Goal: Task Accomplishment & Management: Manage account settings

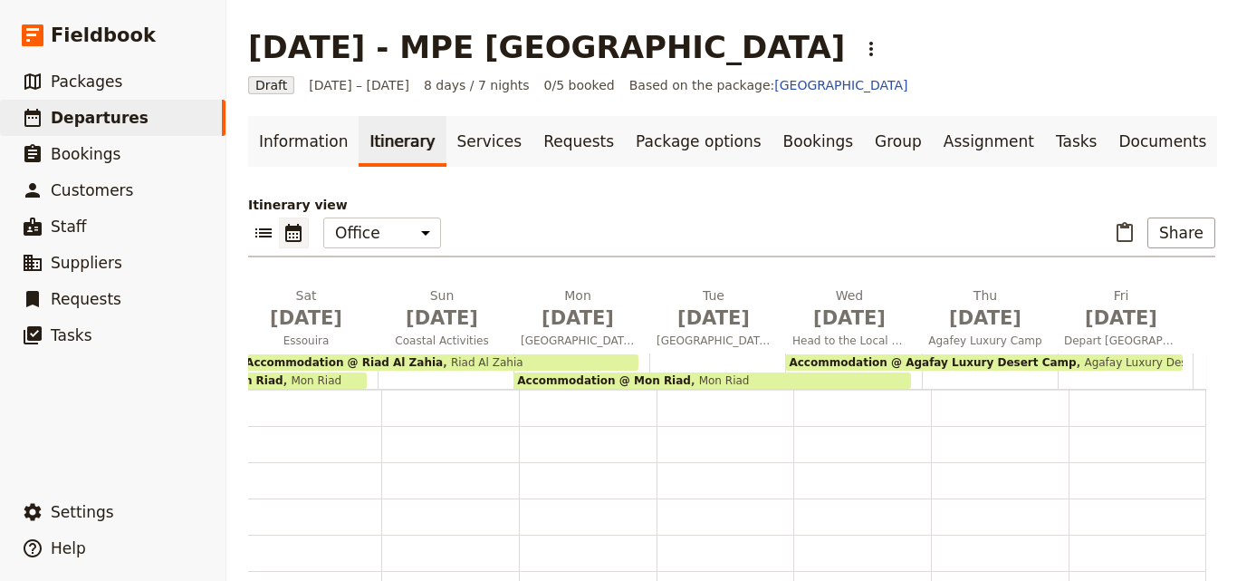
click at [717, 376] on div "Accommodation @ Mon Riad Mon Riad" at bounding box center [712, 380] width 397 height 16
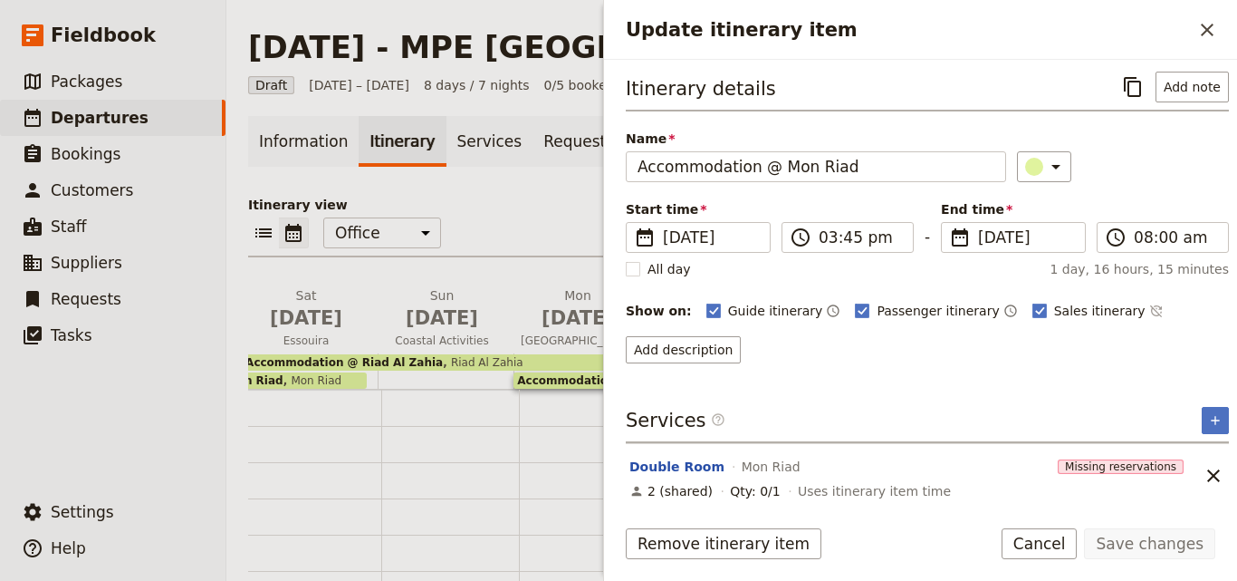
scroll to position [8, 0]
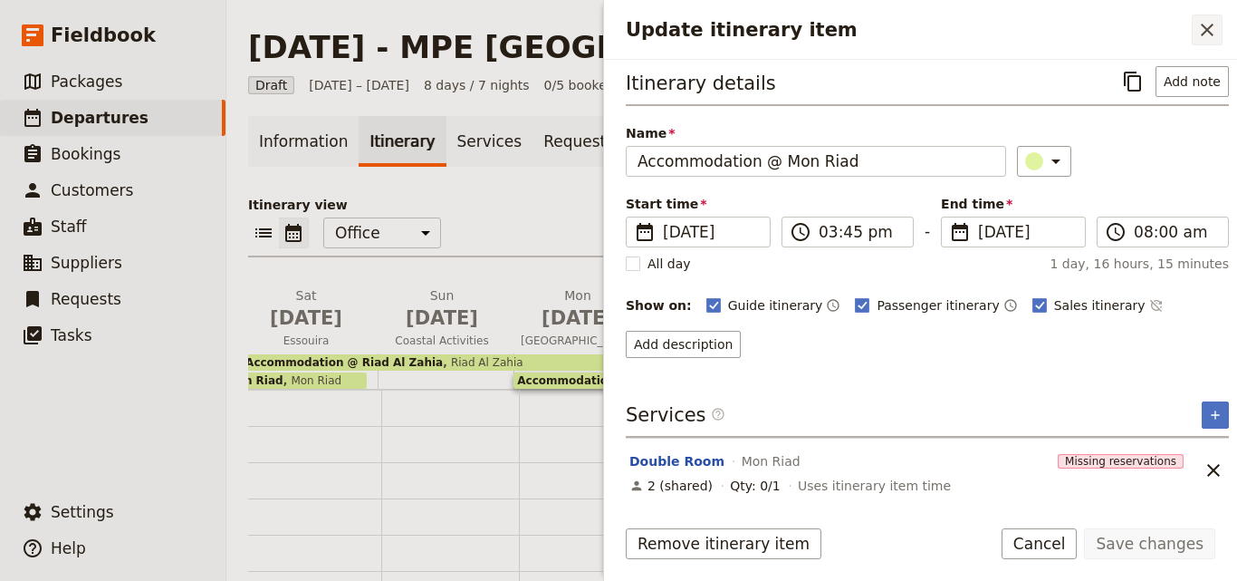
click at [1200, 21] on icon "Close drawer" at bounding box center [1207, 30] width 22 height 22
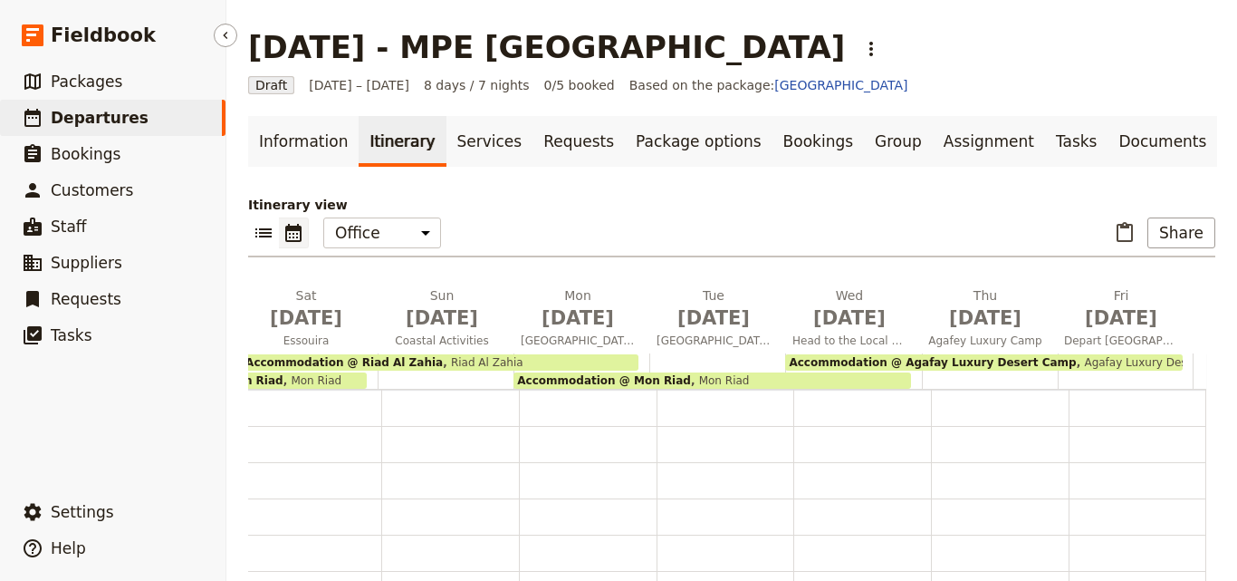
click at [116, 120] on span "Departures" at bounding box center [100, 118] width 98 height 18
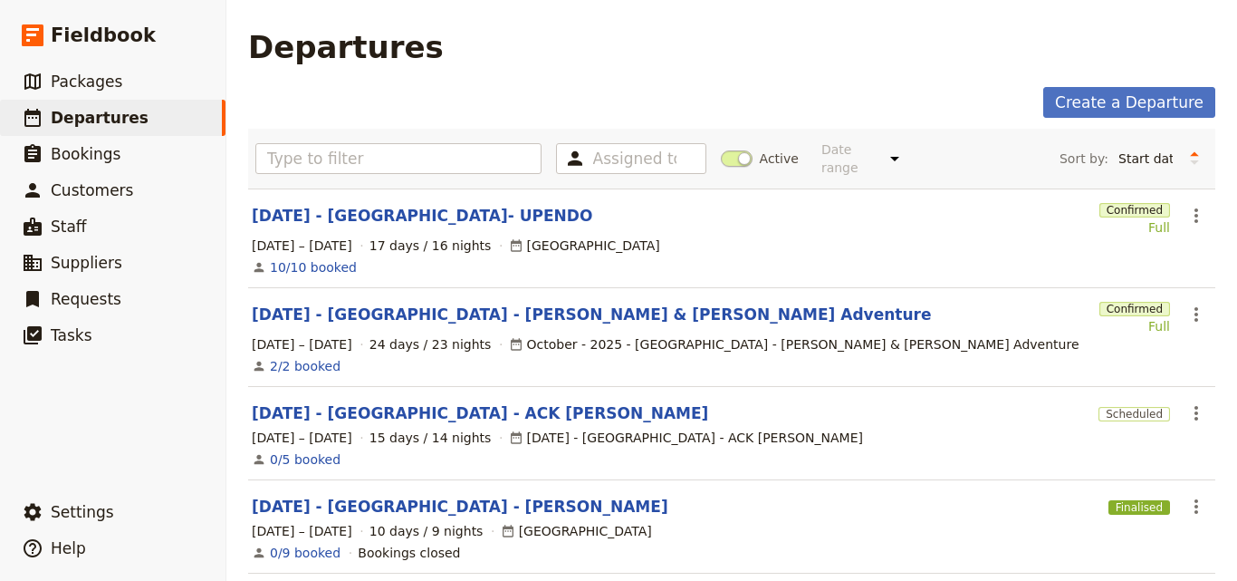
scroll to position [272, 0]
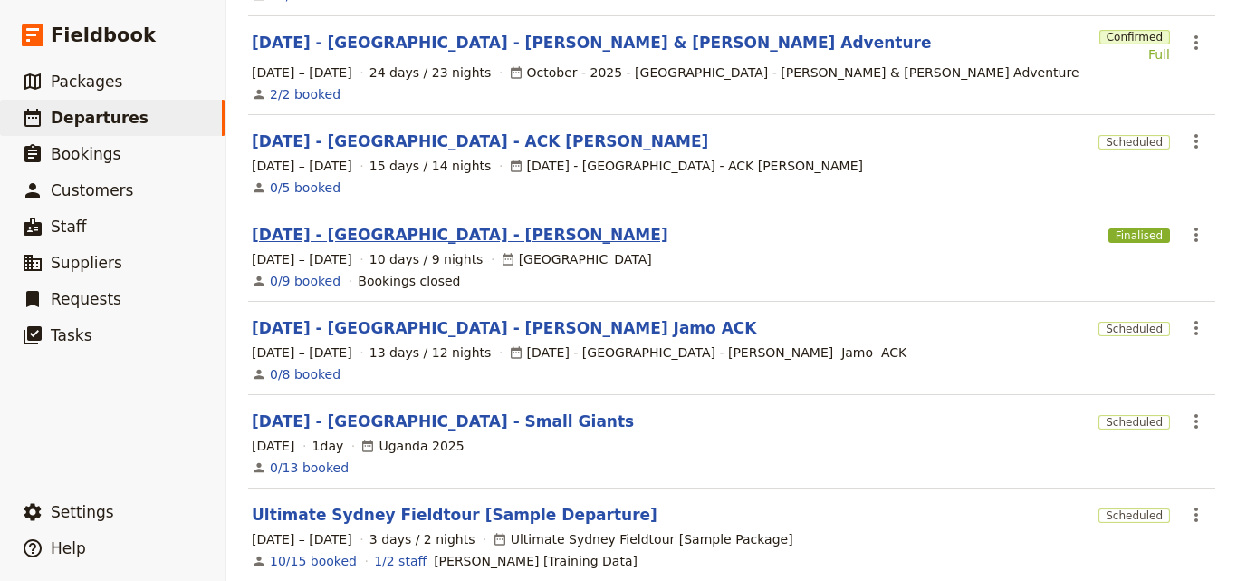
click at [444, 224] on link "[DATE] - [GEOGRAPHIC_DATA] - [PERSON_NAME]" at bounding box center [460, 235] width 417 height 22
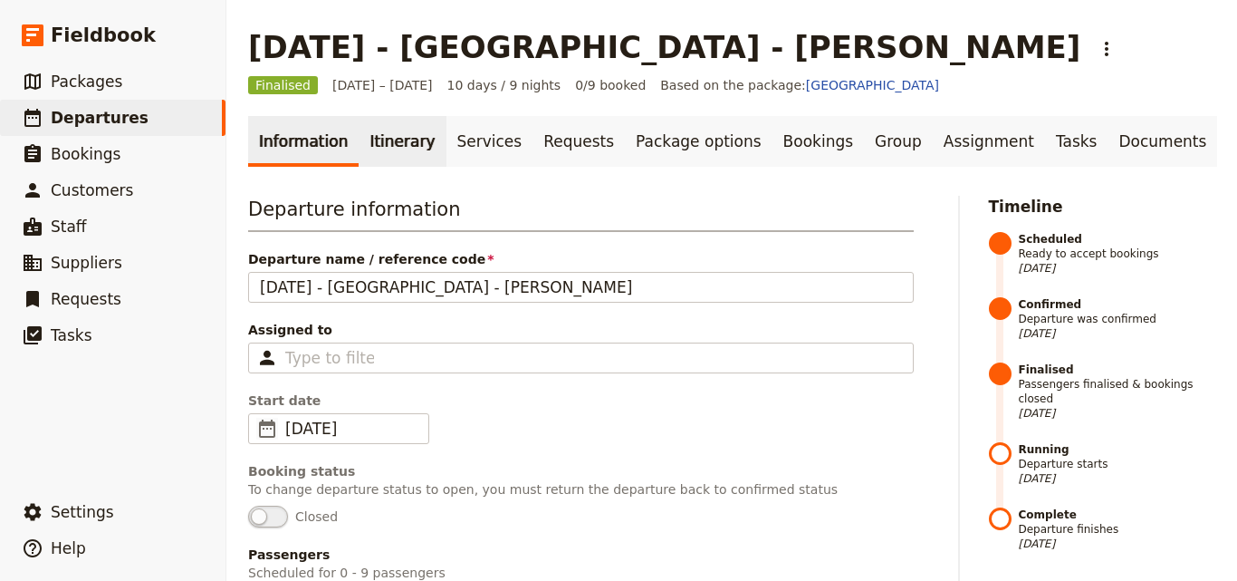
click at [384, 143] on link "Itinerary" at bounding box center [402, 141] width 87 height 51
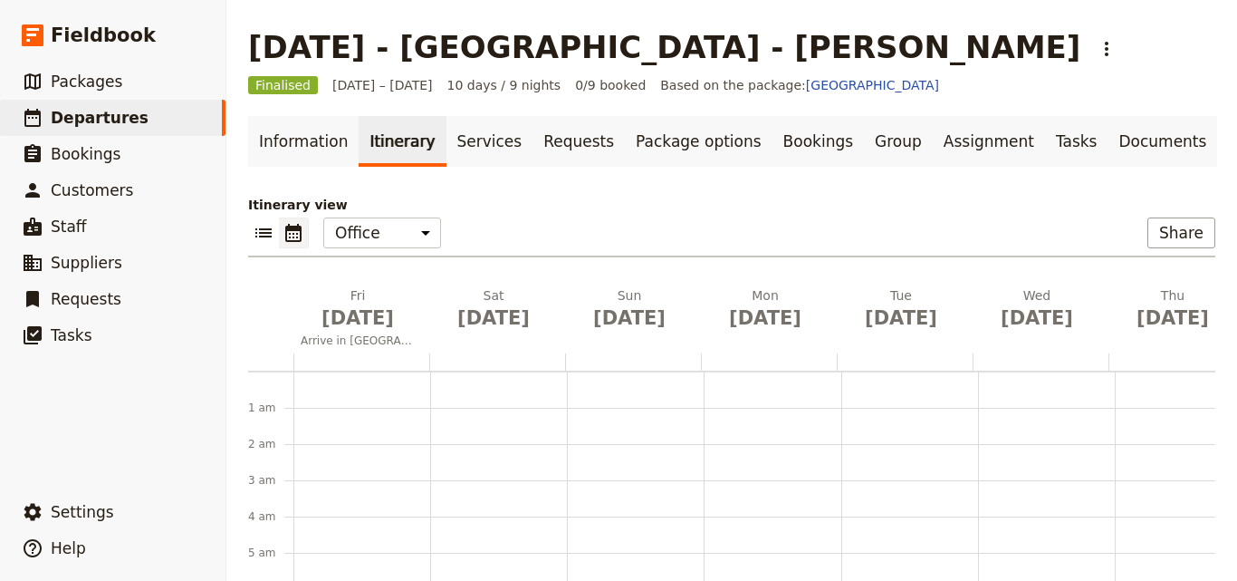
scroll to position [235, 0]
click at [130, 117] on link "​ Departures" at bounding box center [113, 118] width 226 height 36
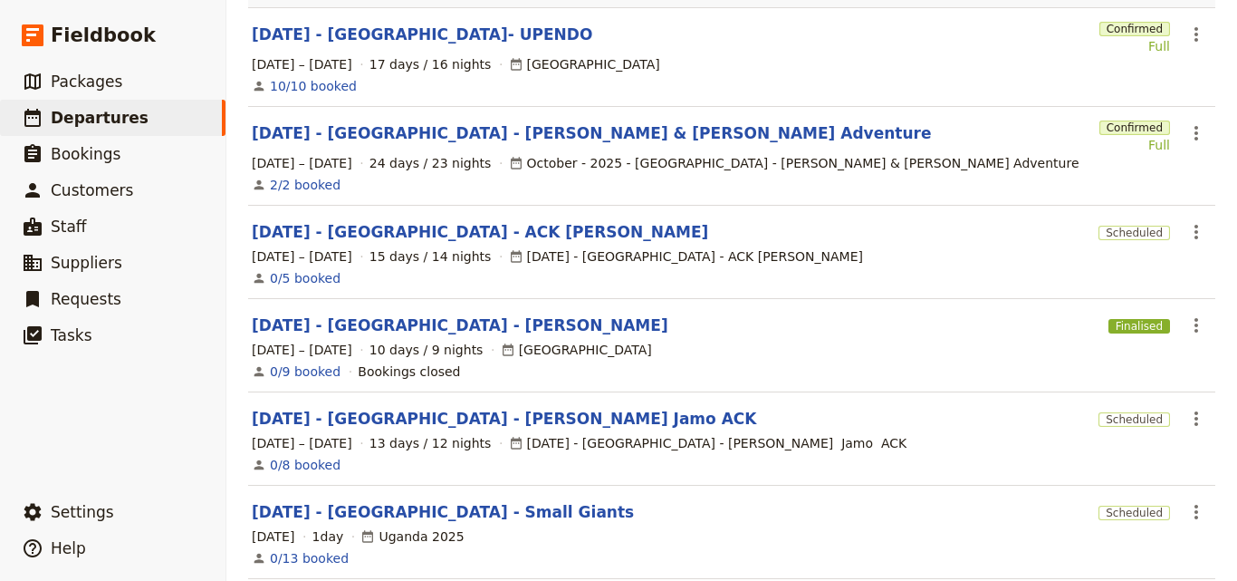
scroll to position [362, 0]
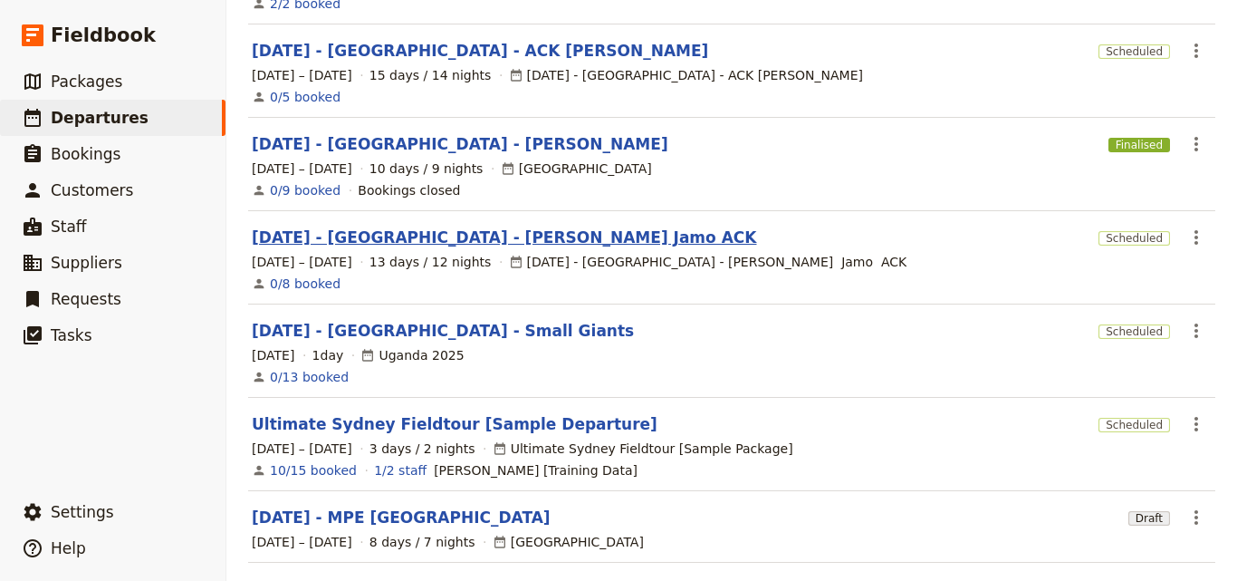
click at [440, 226] on link "[DATE] - [GEOGRAPHIC_DATA] - [PERSON_NAME] Jamo ACK" at bounding box center [504, 237] width 504 height 22
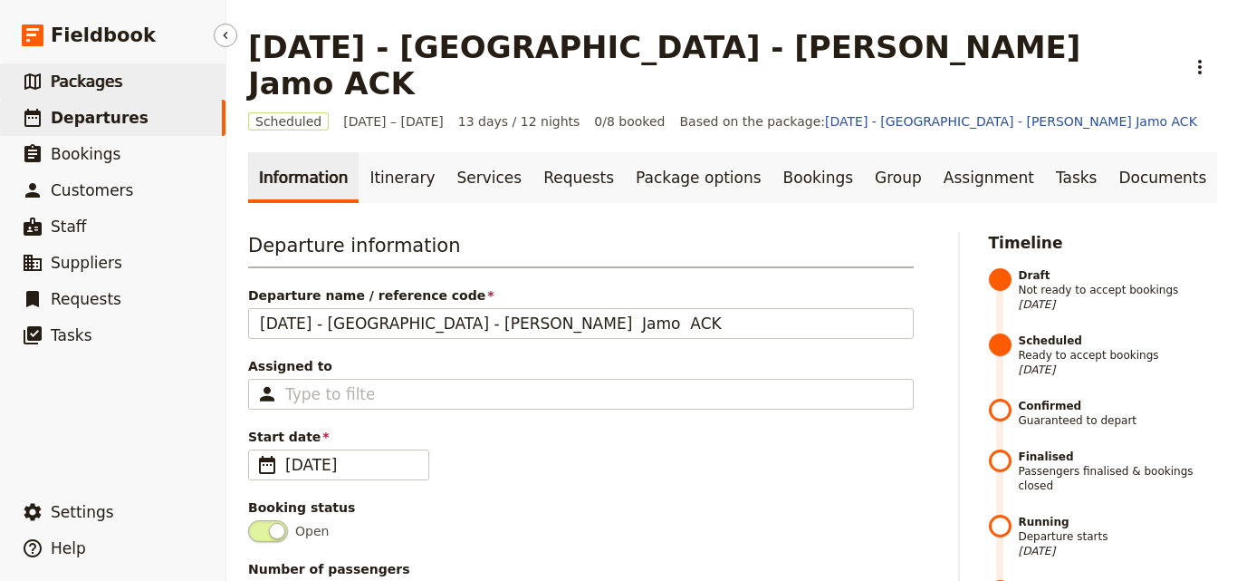
click at [67, 82] on span "Packages" at bounding box center [87, 81] width 72 height 18
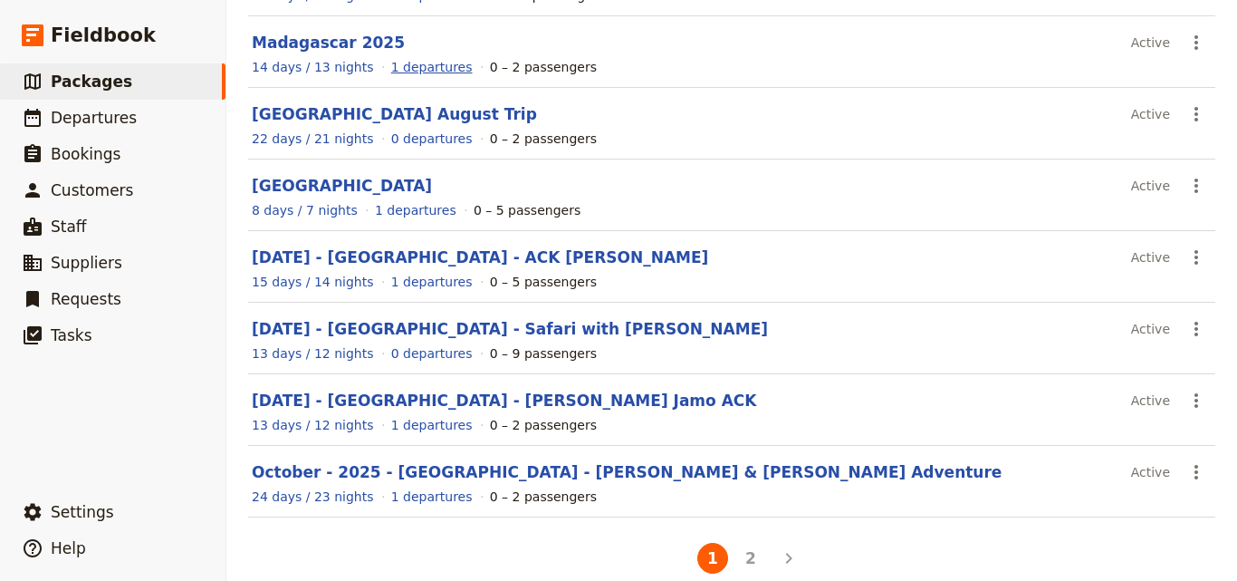
scroll to position [398, 0]
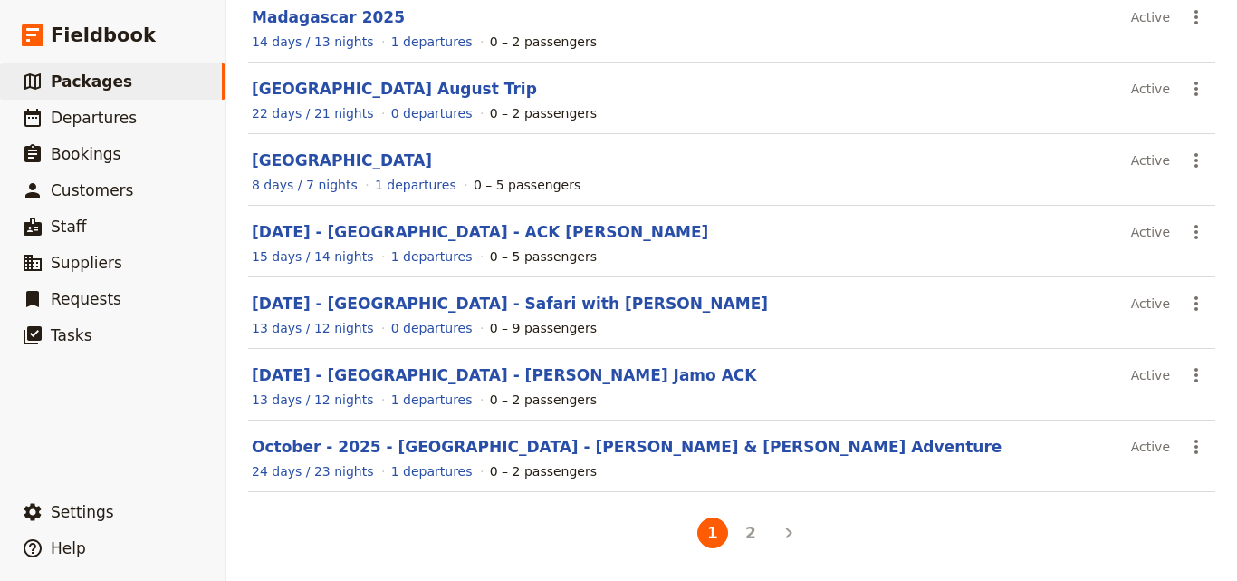
click at [378, 378] on link "[DATE] - [GEOGRAPHIC_DATA] - [PERSON_NAME] Jamo ACK" at bounding box center [504, 375] width 504 height 18
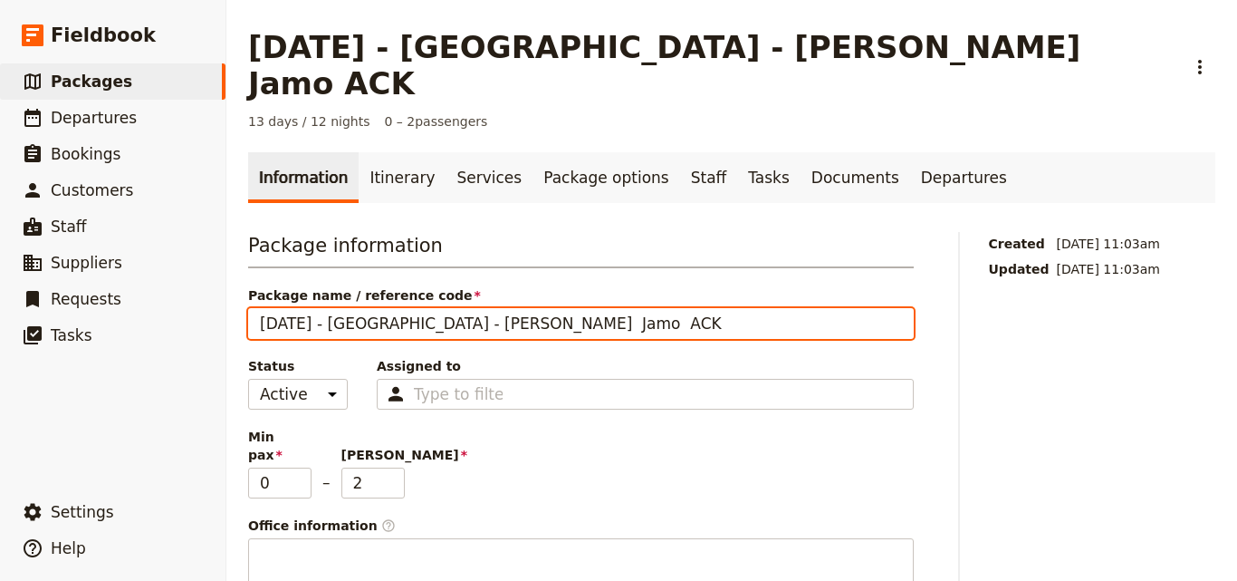
drag, startPoint x: 399, startPoint y: 285, endPoint x: 565, endPoint y: 310, distance: 167.5
click at [565, 310] on div "Package information Package name / reference code [DATE] - [GEOGRAPHIC_DATA] - …" at bounding box center [581, 426] width 666 height 388
type input "[DATE] - [GEOGRAPHIC_DATA] - [PERSON_NAME]"
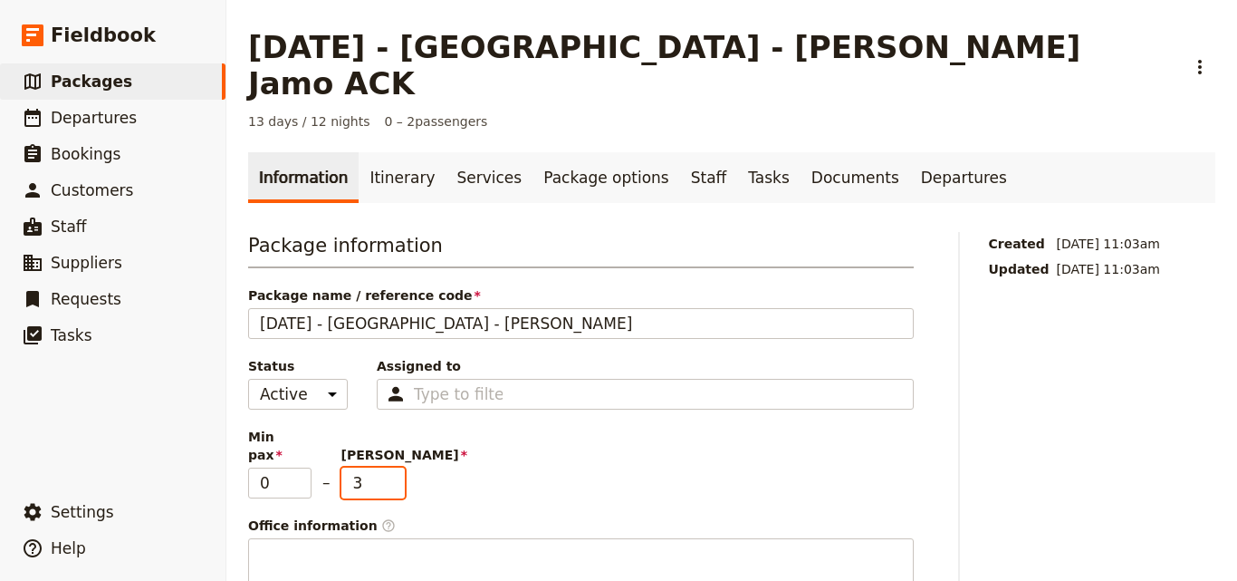
click at [391, 467] on input "3" at bounding box center [372, 482] width 63 height 31
click at [391, 467] on input "4" at bounding box center [372, 482] width 63 height 31
click at [391, 467] on input "5" at bounding box center [372, 482] width 63 height 31
click at [384, 467] on input "5" at bounding box center [372, 482] width 63 height 31
click at [394, 467] on input "6" at bounding box center [372, 482] width 63 height 31
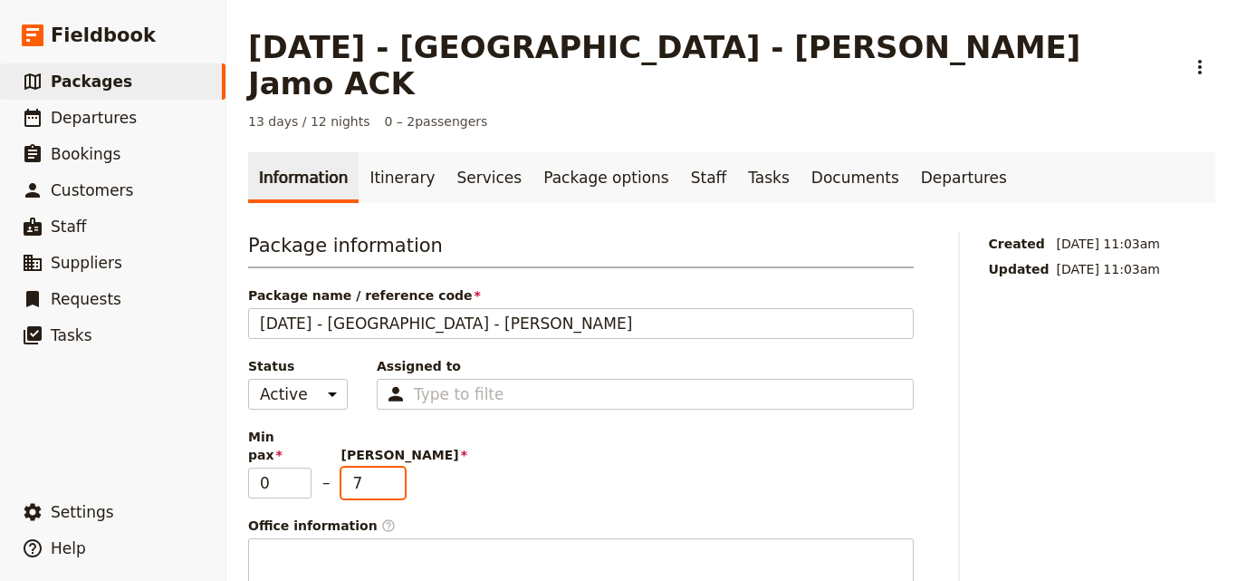
click at [394, 467] on input "7" at bounding box center [372, 482] width 63 height 31
click at [394, 467] on input "8" at bounding box center [372, 482] width 63 height 31
type input "9"
click at [394, 467] on input "9" at bounding box center [372, 482] width 63 height 31
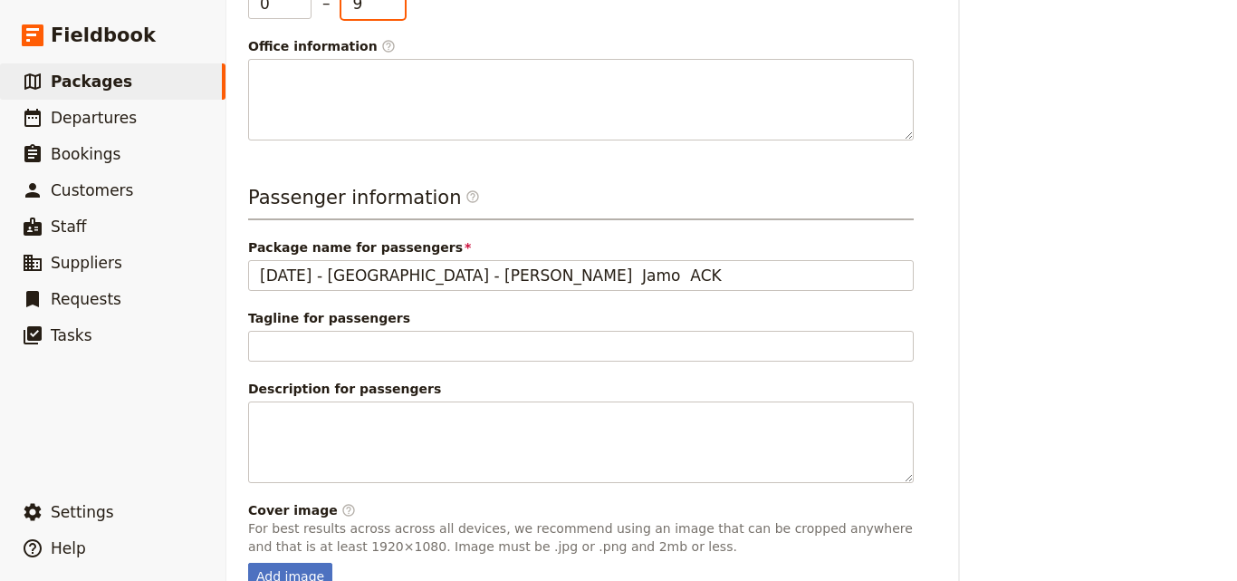
scroll to position [523, 0]
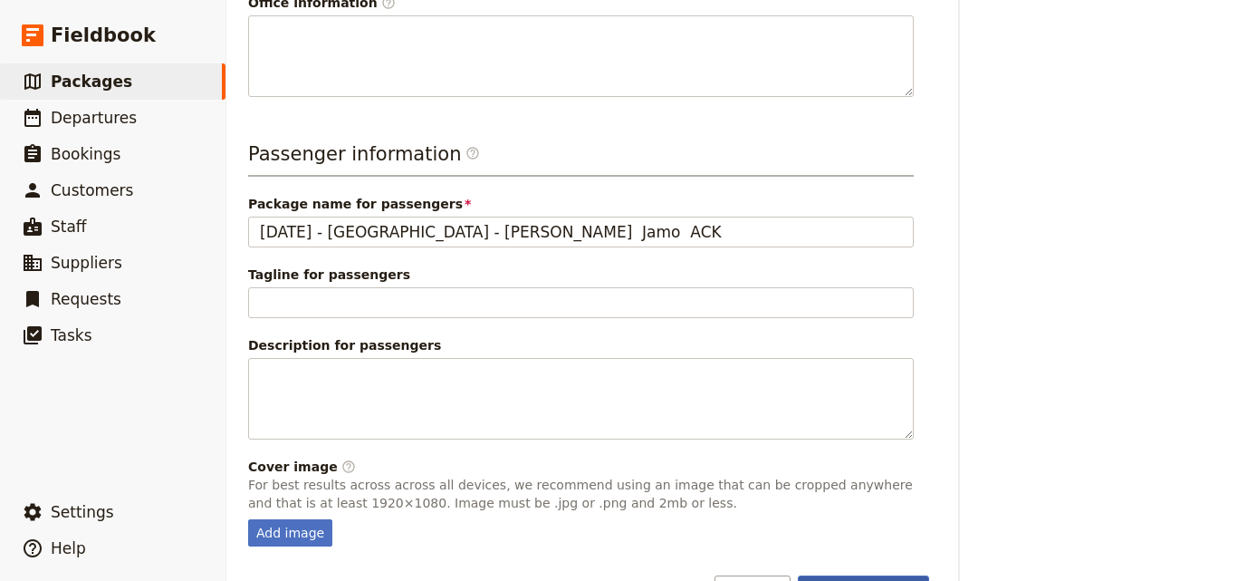
click at [865, 575] on button "Save changes" at bounding box center [863, 590] width 131 height 31
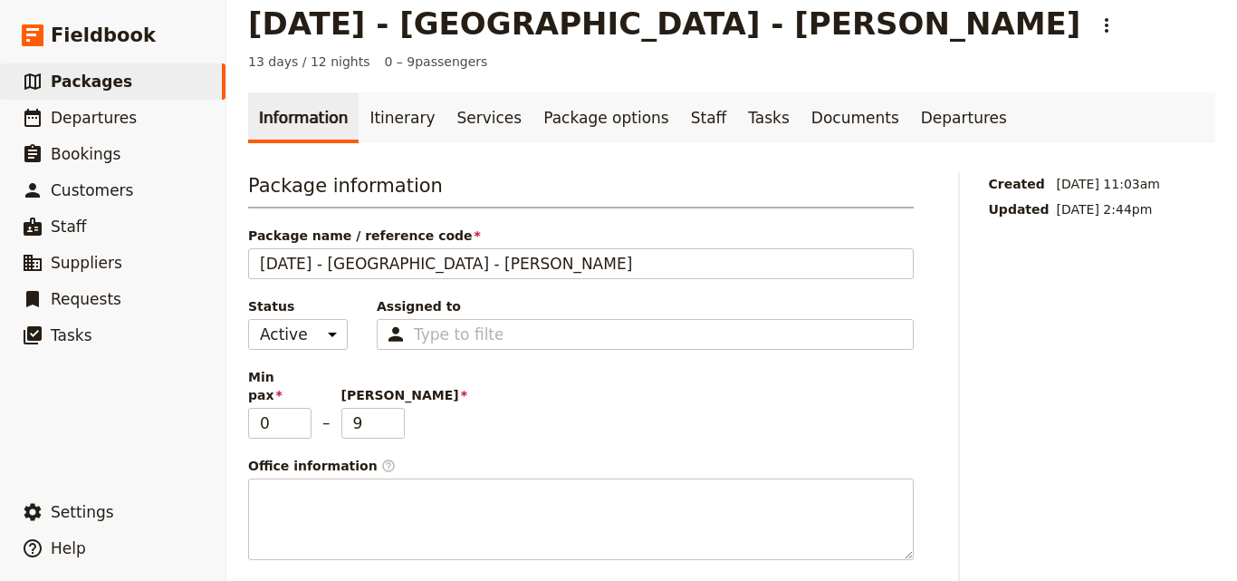
scroll to position [0, 0]
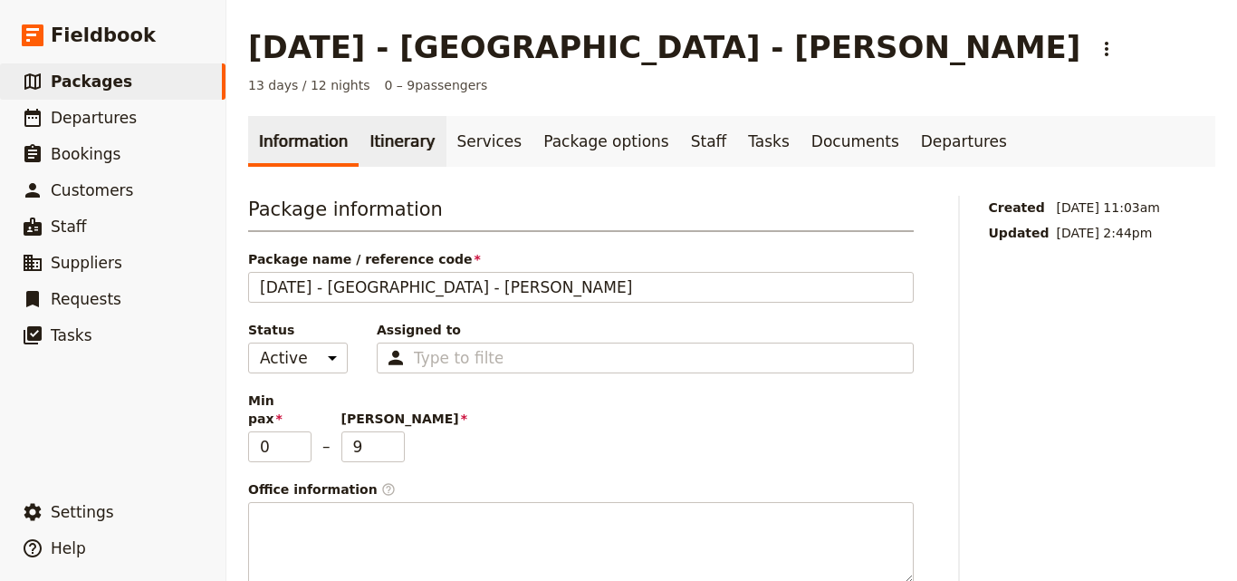
click at [380, 147] on link "Itinerary" at bounding box center [402, 141] width 87 height 51
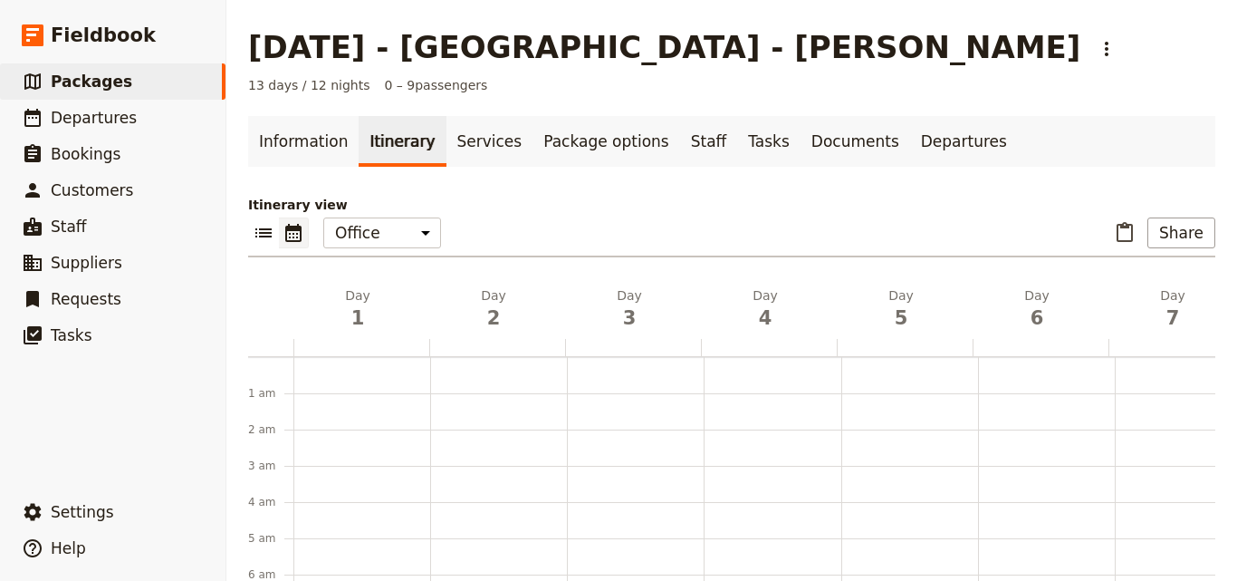
scroll to position [235, 0]
click at [122, 120] on span "Departures" at bounding box center [94, 118] width 86 height 18
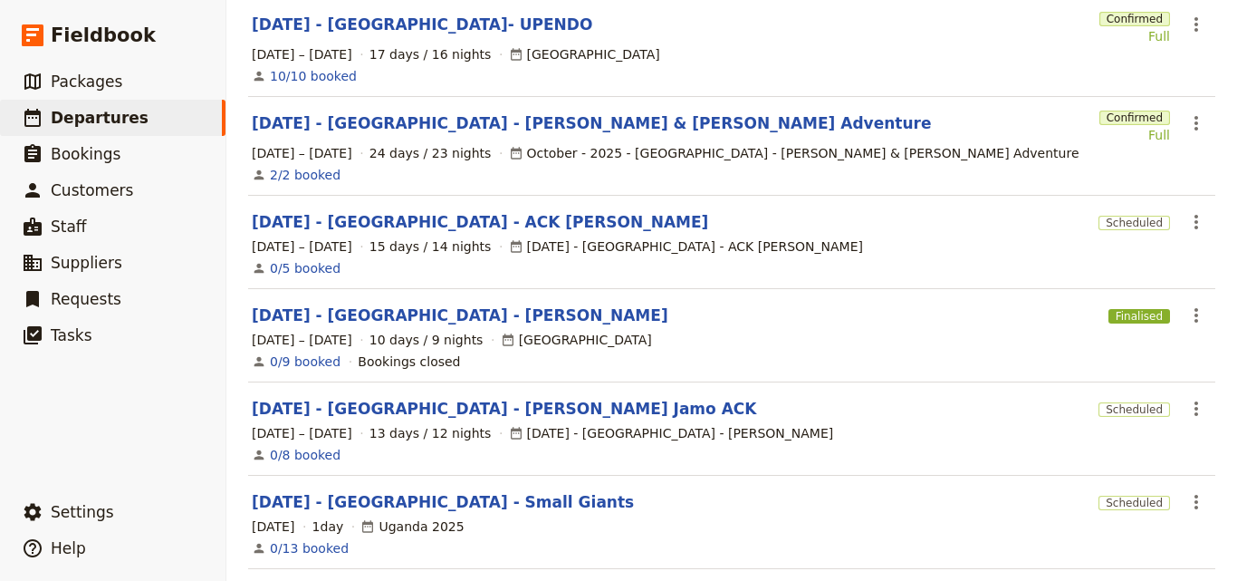
scroll to position [272, 0]
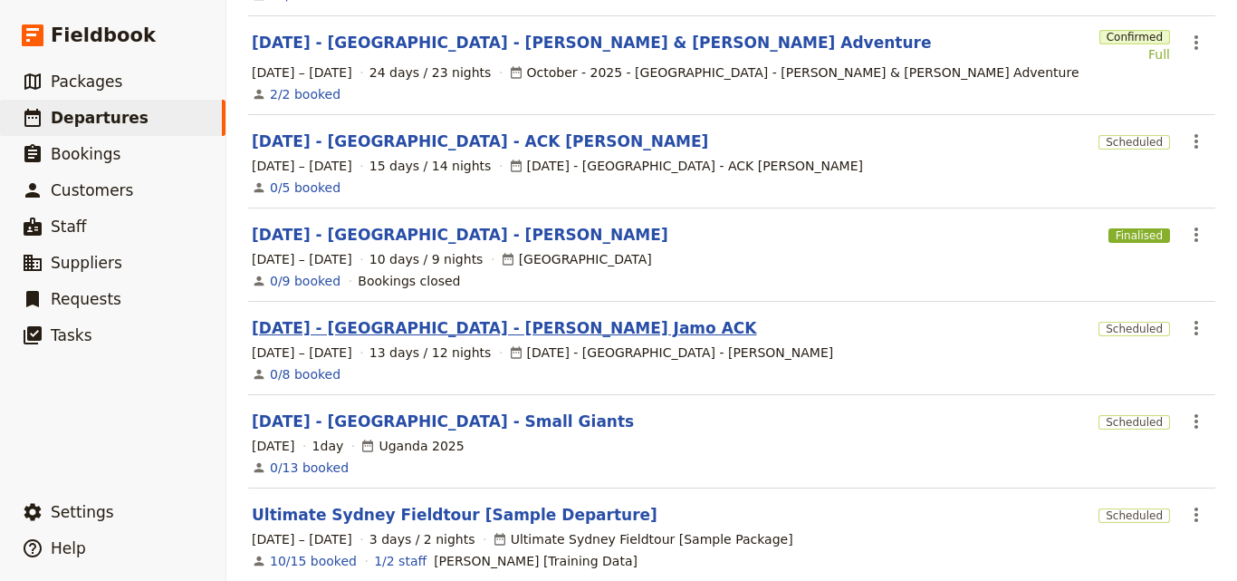
click at [470, 319] on link "[DATE] - [GEOGRAPHIC_DATA] - [PERSON_NAME] Jamo ACK" at bounding box center [504, 328] width 504 height 22
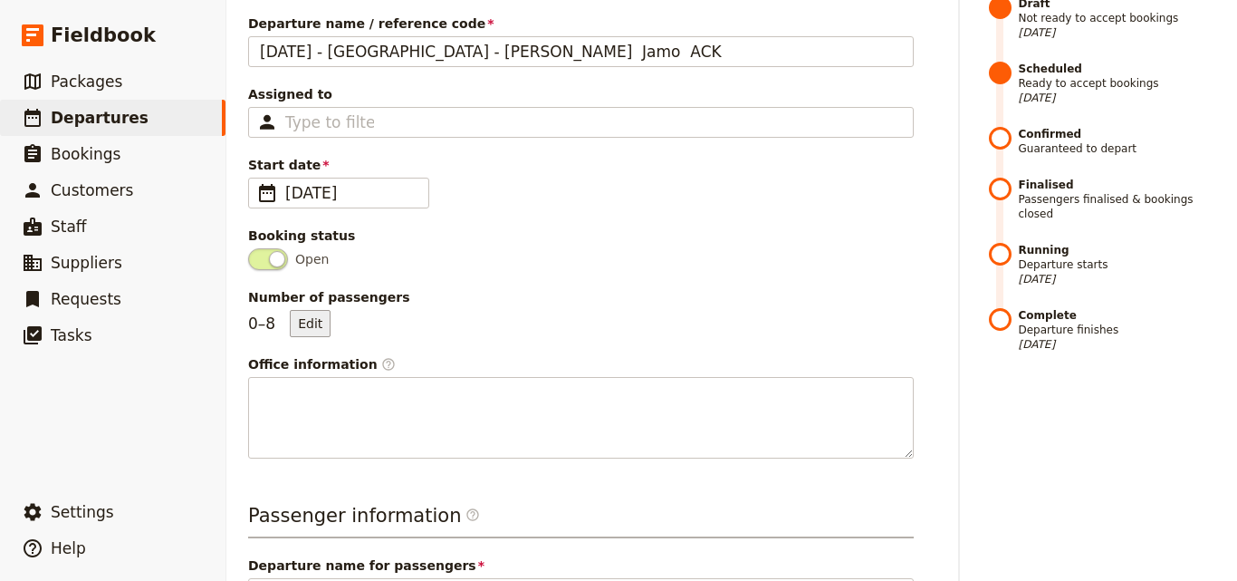
click at [324, 310] on button "Edit" at bounding box center [310, 323] width 41 height 27
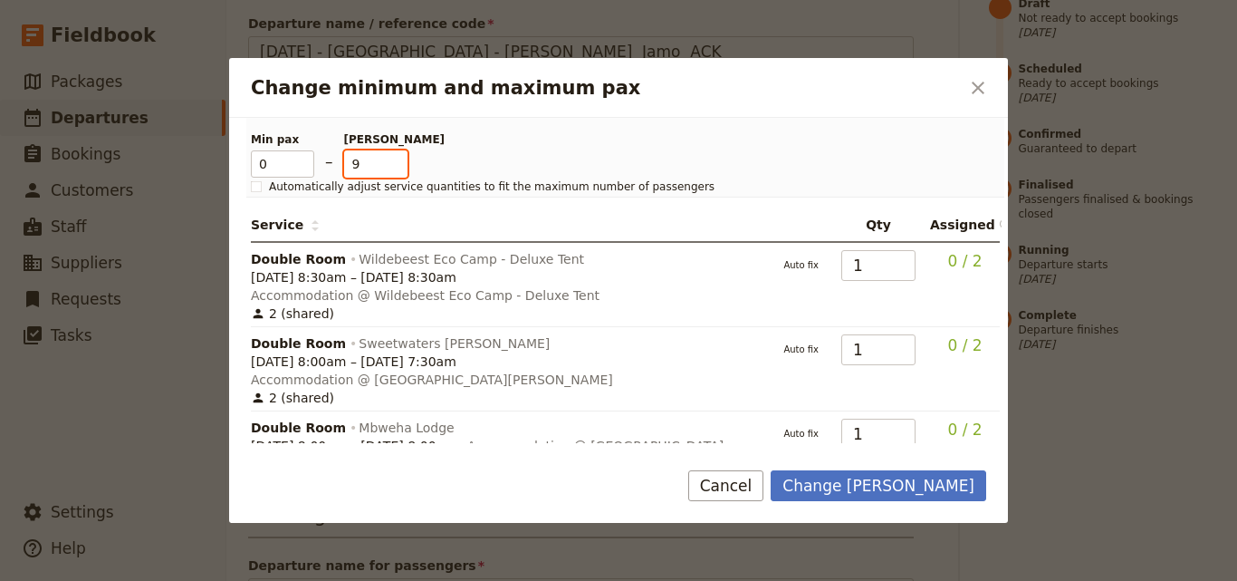
type input "9"
click at [398, 159] on input "9" at bounding box center [375, 163] width 63 height 27
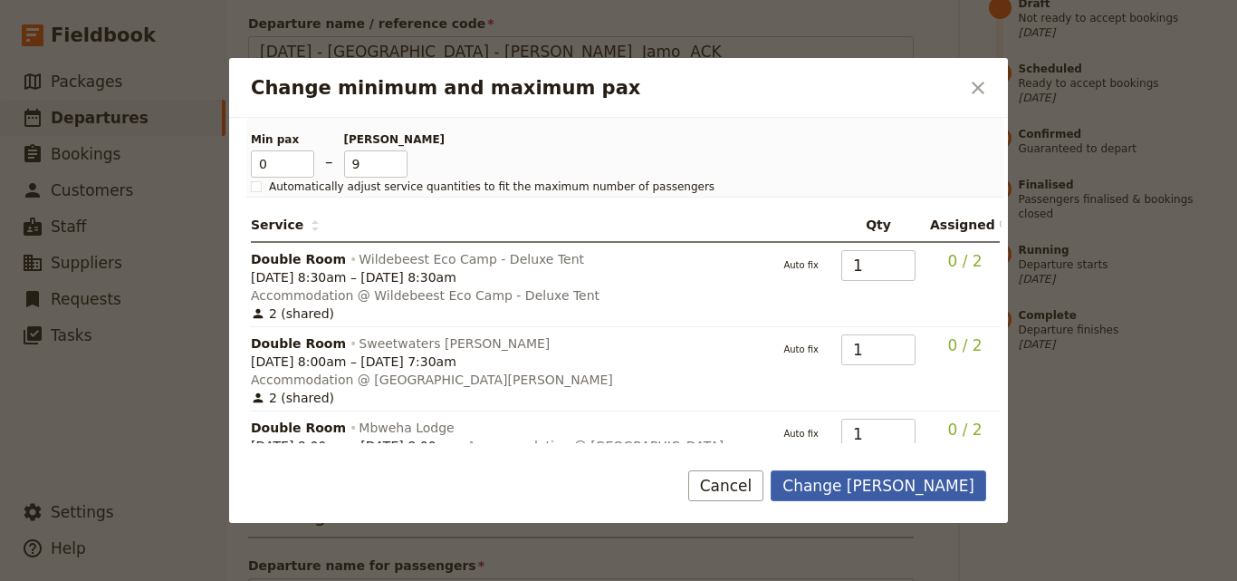
click at [969, 480] on button "Change [PERSON_NAME]" at bounding box center [879, 485] width 216 height 31
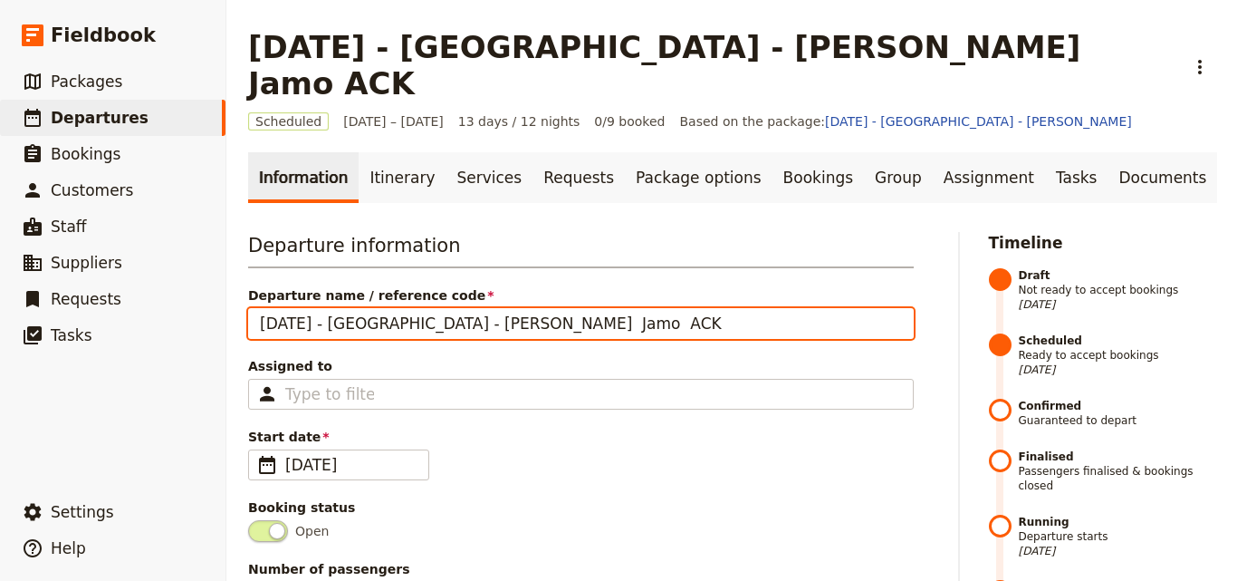
drag, startPoint x: 395, startPoint y: 289, endPoint x: 597, endPoint y: 310, distance: 203.0
click at [597, 310] on div "Departure information Departure name / reference code [DATE] - [GEOGRAPHIC_DATA…" at bounding box center [581, 481] width 666 height 498
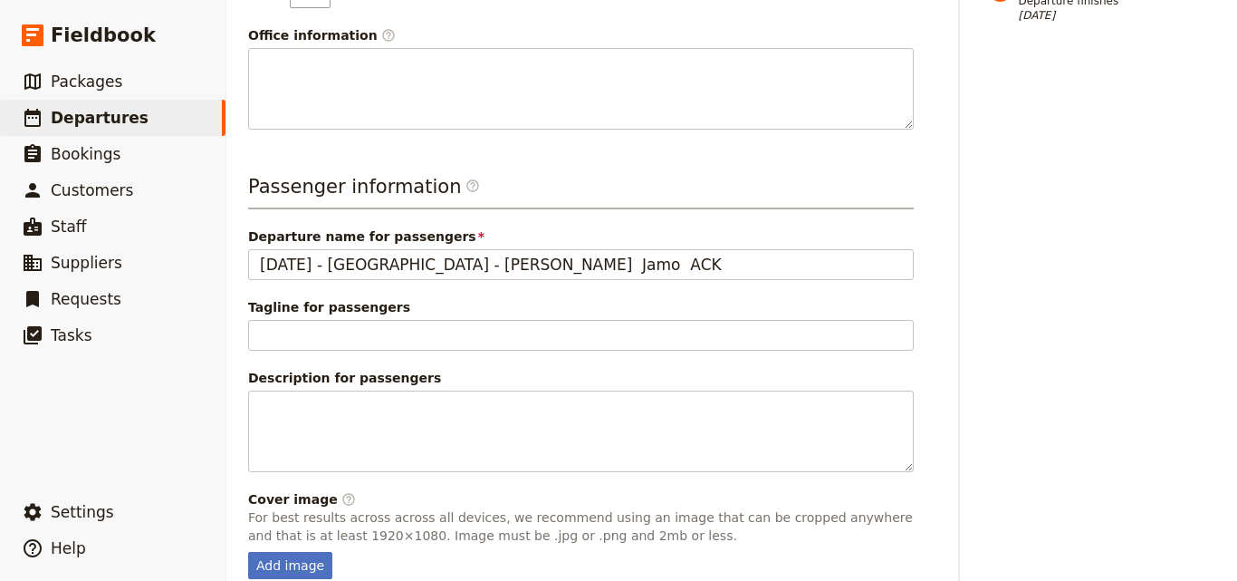
scroll to position [651, 0]
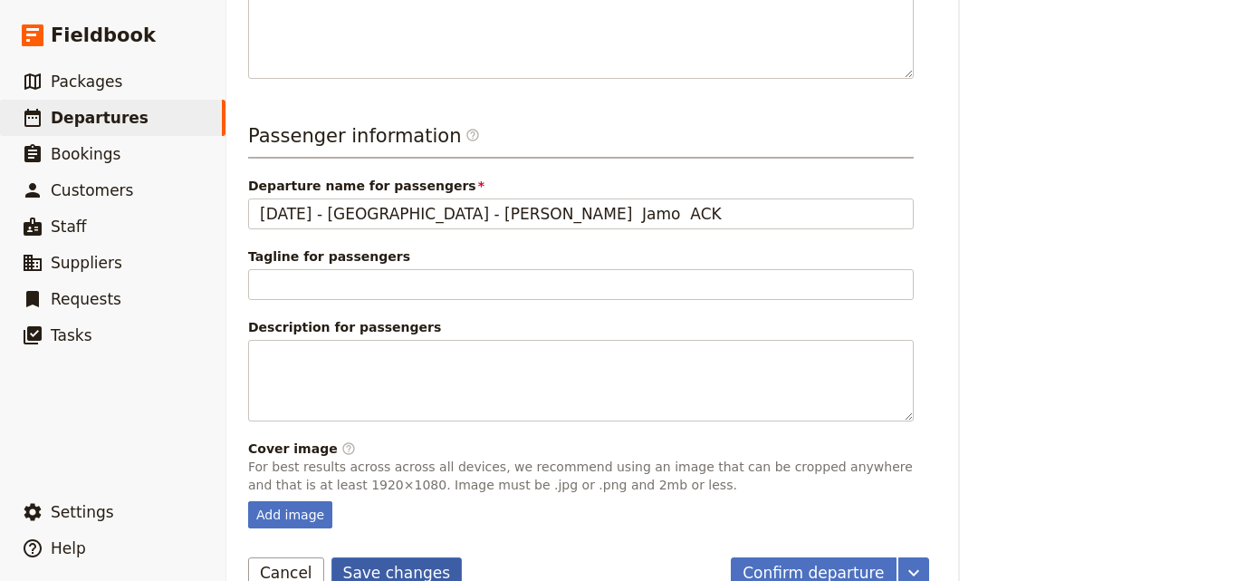
type input "[DATE] - [GEOGRAPHIC_DATA] - [PERSON_NAME]"
click at [364, 557] on button "Save changes" at bounding box center [396, 572] width 131 height 31
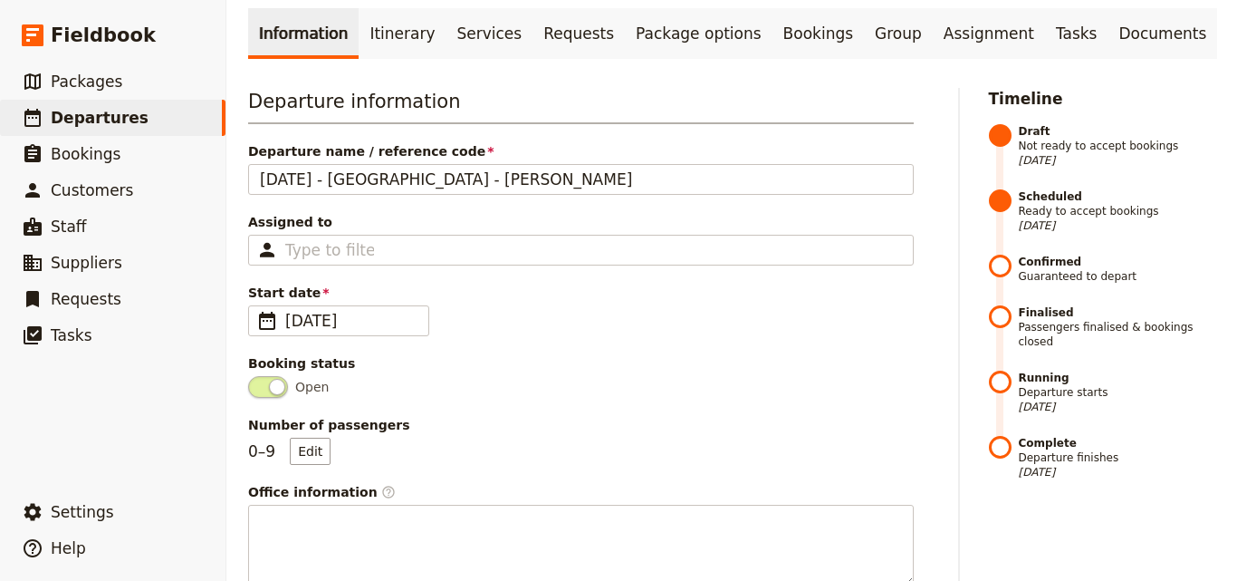
scroll to position [0, 0]
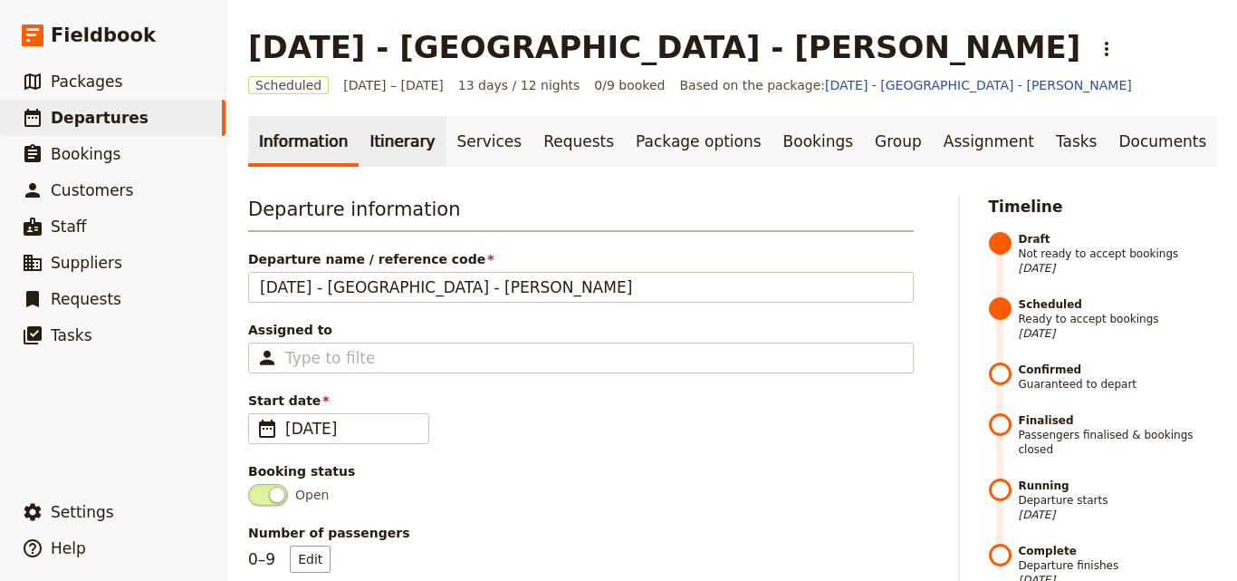
click at [395, 146] on link "Itinerary" at bounding box center [402, 141] width 87 height 51
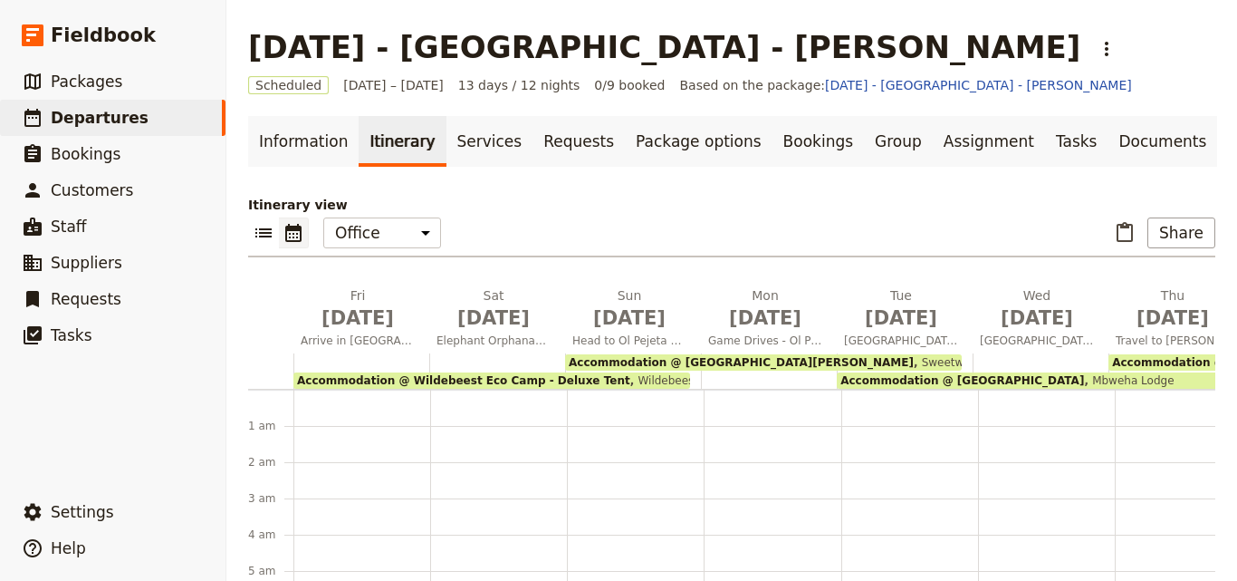
scroll to position [199, 0]
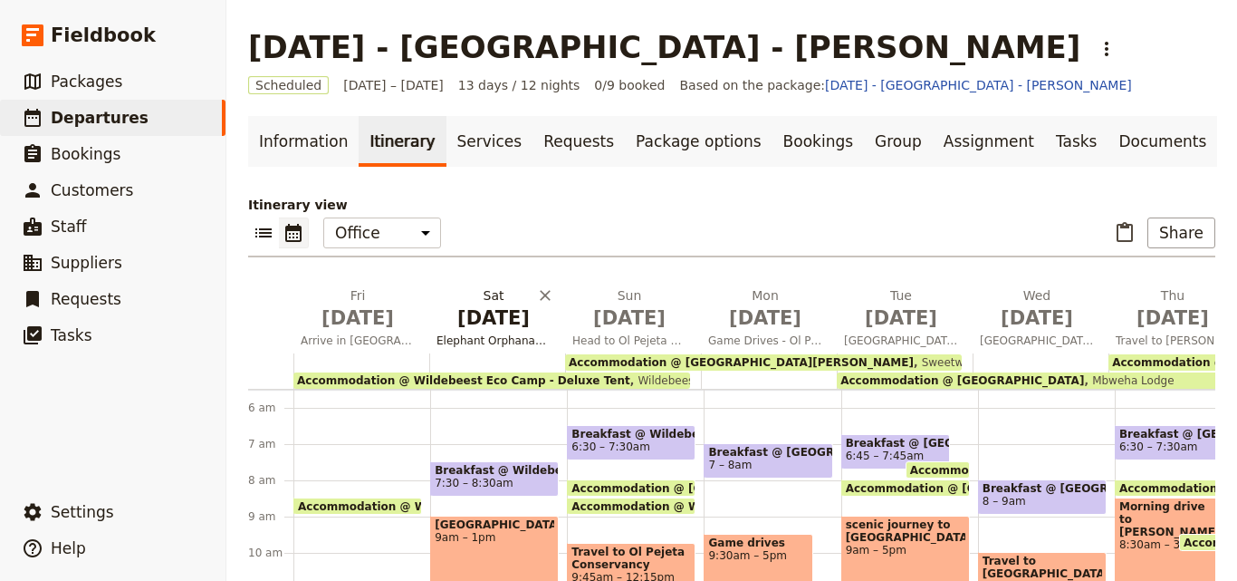
click at [524, 339] on span "Elephant Orphanage and [GEOGRAPHIC_DATA]" at bounding box center [493, 340] width 129 height 14
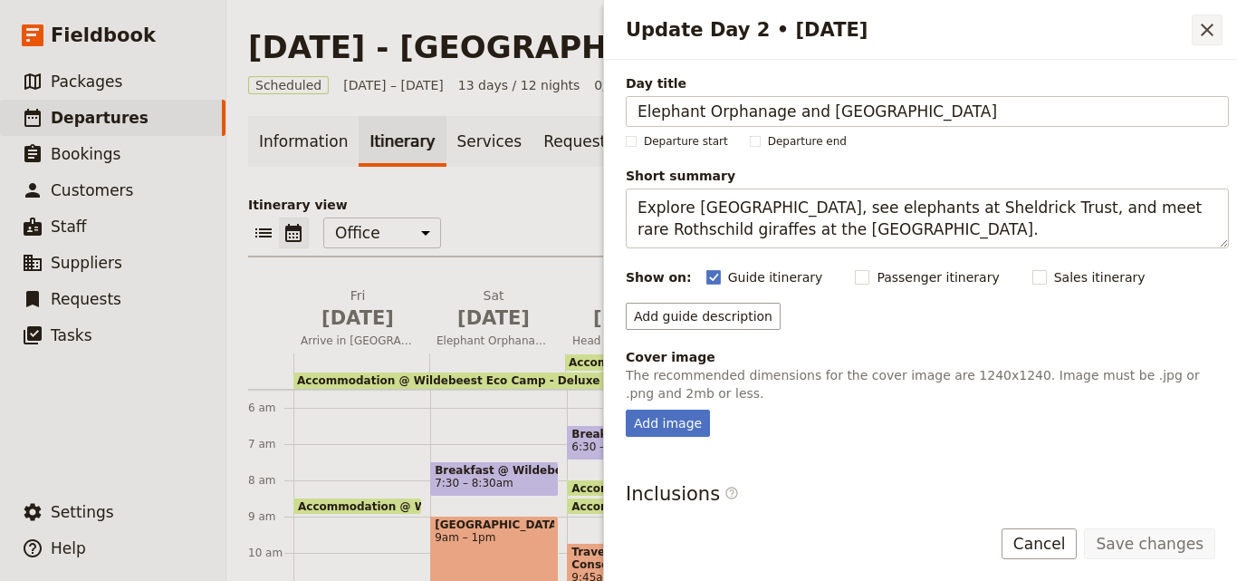
click at [1213, 27] on icon "Close drawer" at bounding box center [1207, 30] width 22 height 22
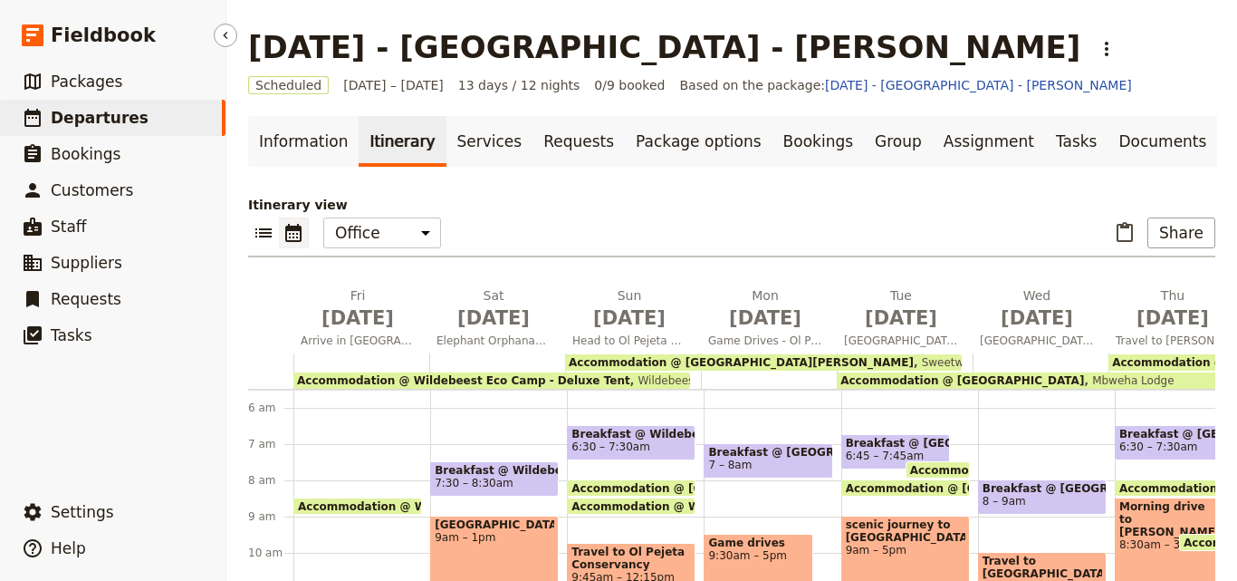
click at [139, 123] on link "​ Departures" at bounding box center [113, 118] width 226 height 36
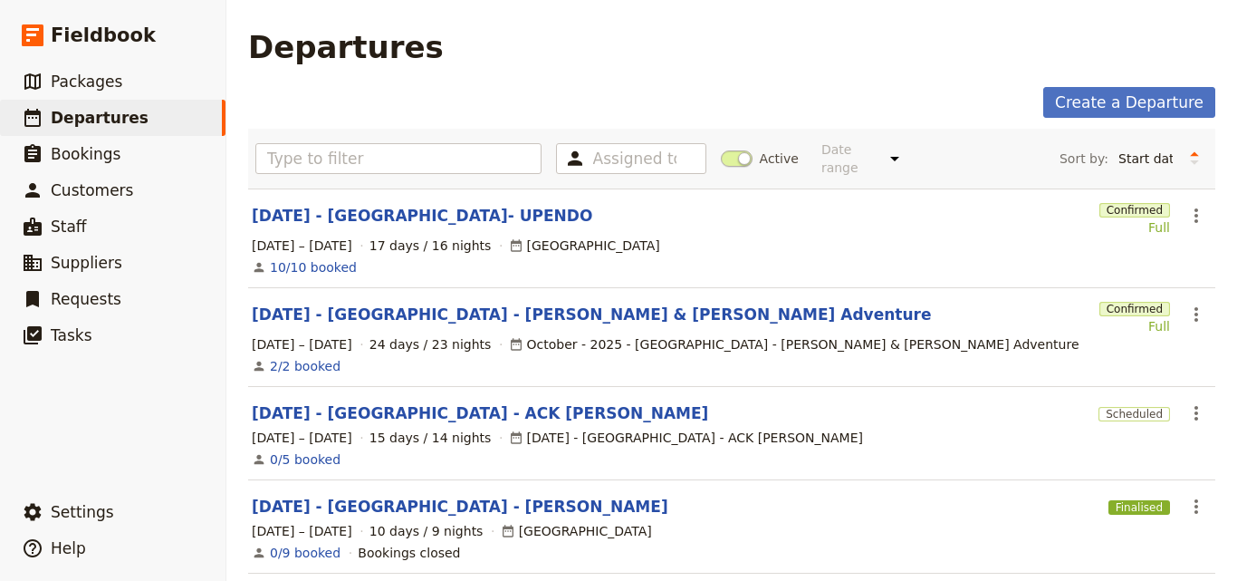
scroll to position [272, 0]
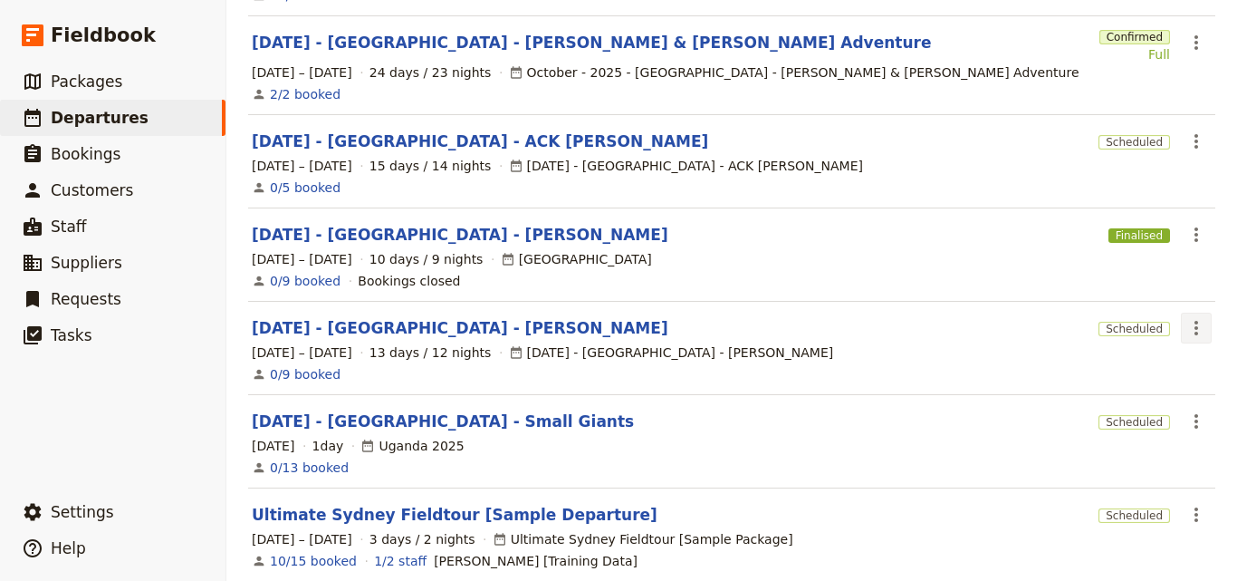
click at [1186, 317] on icon "Actions" at bounding box center [1197, 328] width 22 height 22
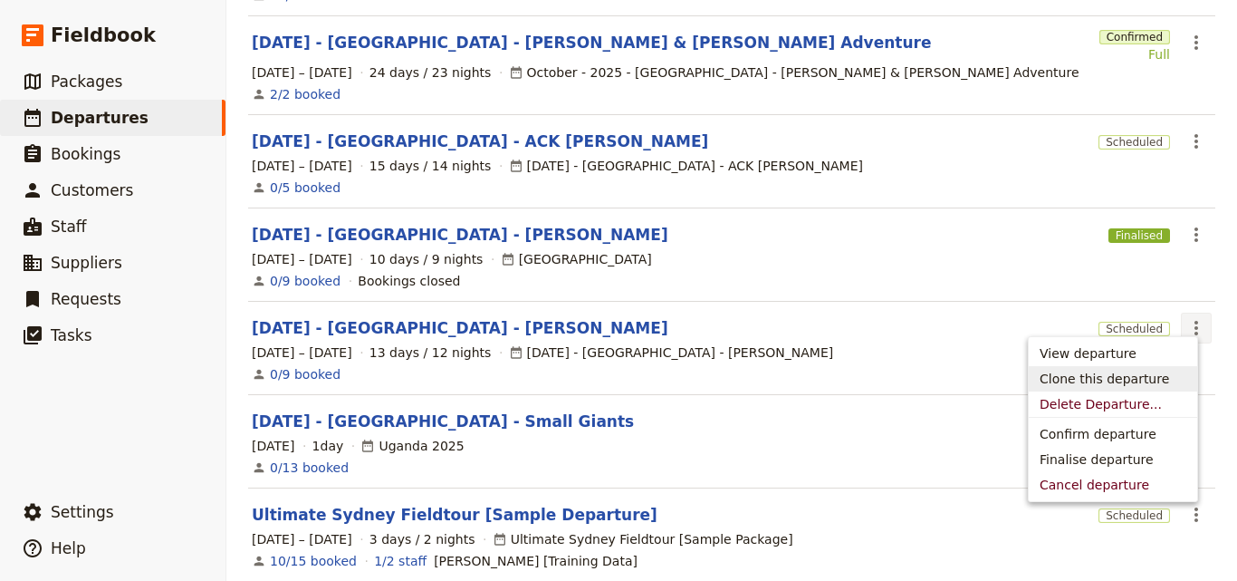
click at [1163, 380] on span "Clone this departure" at bounding box center [1113, 379] width 147 height 18
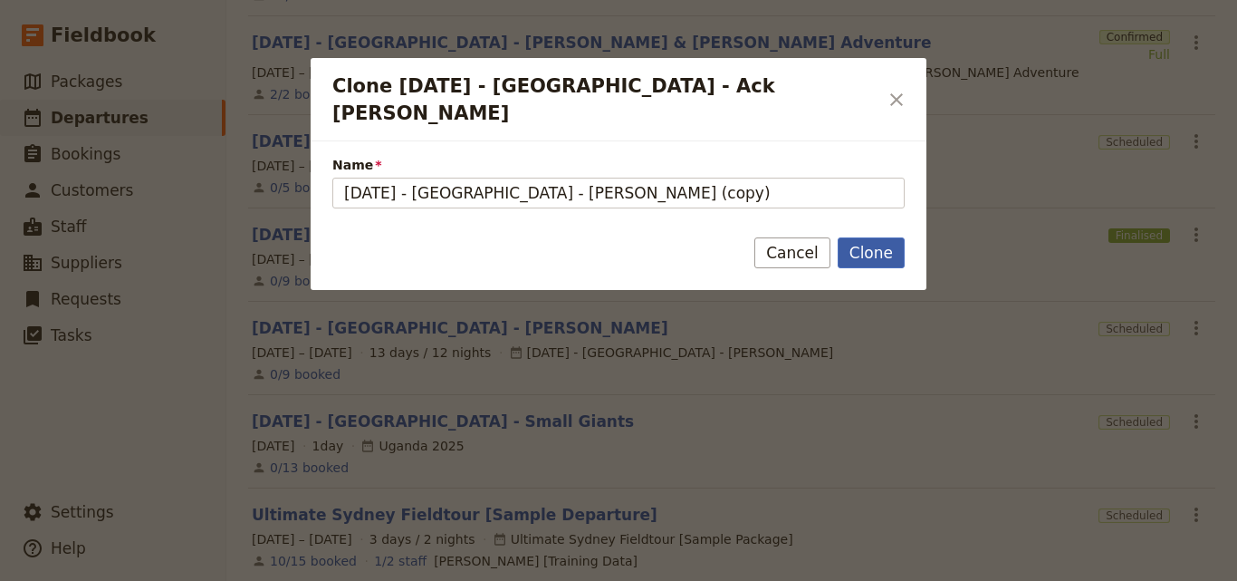
click at [867, 237] on button "Clone" at bounding box center [871, 252] width 67 height 31
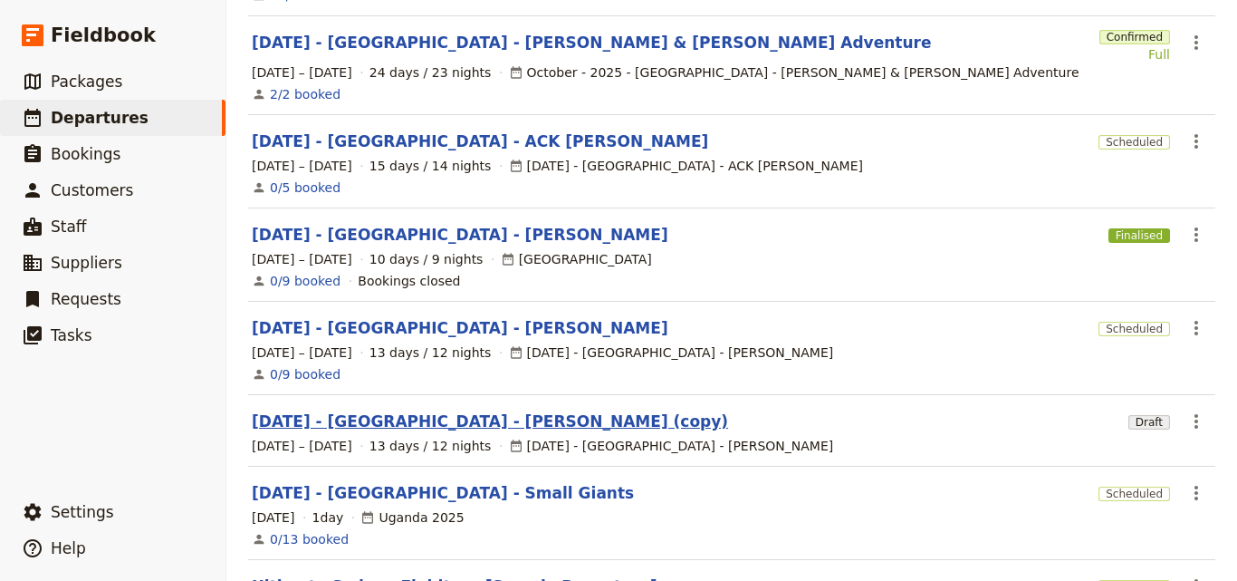
click at [418, 412] on link "[DATE] - [GEOGRAPHIC_DATA] - [PERSON_NAME] (copy)" at bounding box center [490, 421] width 476 height 22
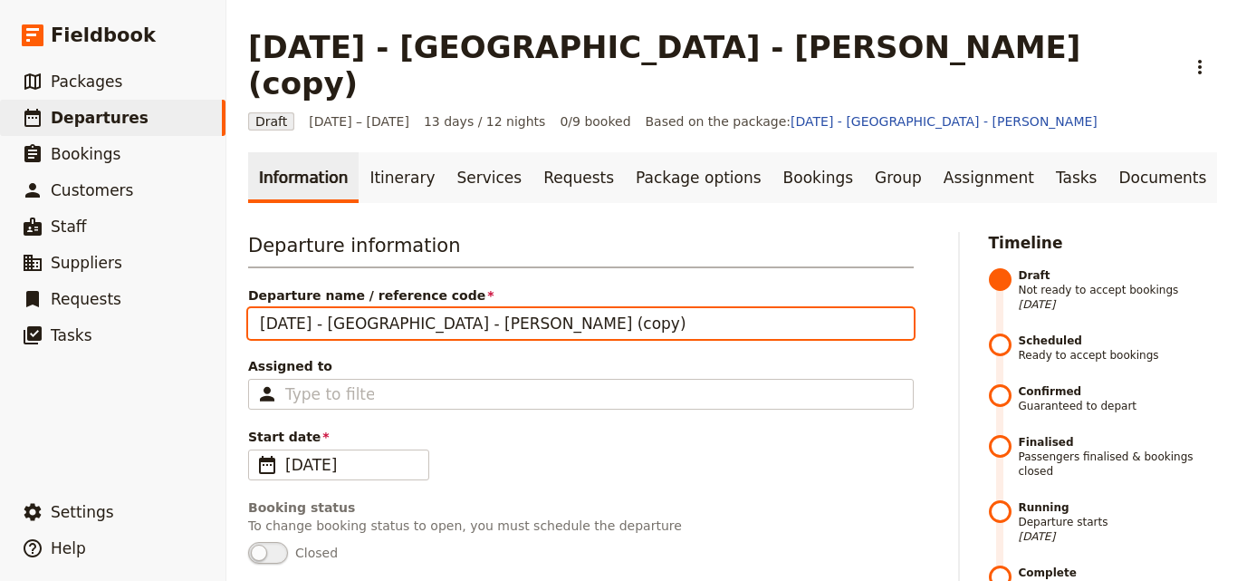
drag, startPoint x: 391, startPoint y: 289, endPoint x: 554, endPoint y: 282, distance: 163.2
click at [554, 308] on input "[DATE] - [GEOGRAPHIC_DATA] - [PERSON_NAME] (copy)" at bounding box center [581, 323] width 666 height 31
paste input "[PERSON_NAME] November ACK"
drag, startPoint x: 522, startPoint y: 288, endPoint x: 599, endPoint y: 299, distance: 77.7
click at [599, 308] on input "[DATE] - [GEOGRAPHIC_DATA] - [PERSON_NAME] November ACK" at bounding box center [581, 323] width 666 height 31
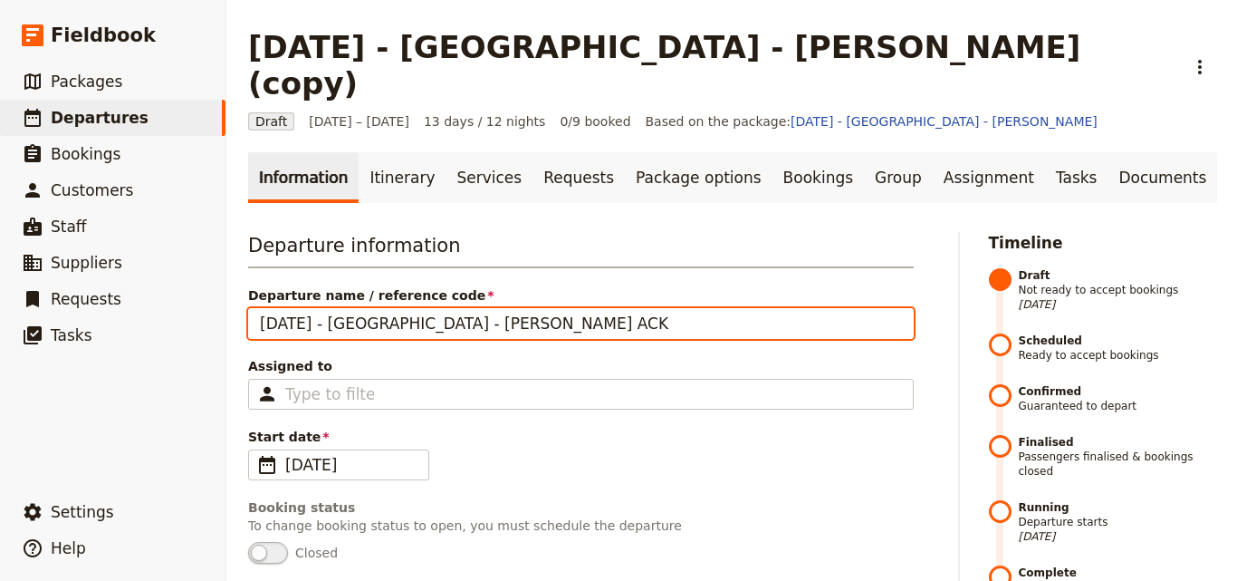
click at [489, 308] on input "[DATE] - [GEOGRAPHIC_DATA] - [PERSON_NAME] ACK" at bounding box center [581, 323] width 666 height 31
drag, startPoint x: 559, startPoint y: 291, endPoint x: 464, endPoint y: 290, distance: 95.1
click at [464, 308] on input "[DATE] - [GEOGRAPHIC_DATA] - [PERSON_NAME] ACK" at bounding box center [581, 323] width 666 height 31
click at [583, 308] on input "[DATE] - [GEOGRAPHIC_DATA] - [PERSON_NAME] ACK" at bounding box center [581, 323] width 666 height 31
drag, startPoint x: 583, startPoint y: 291, endPoint x: 505, endPoint y: 291, distance: 77.9
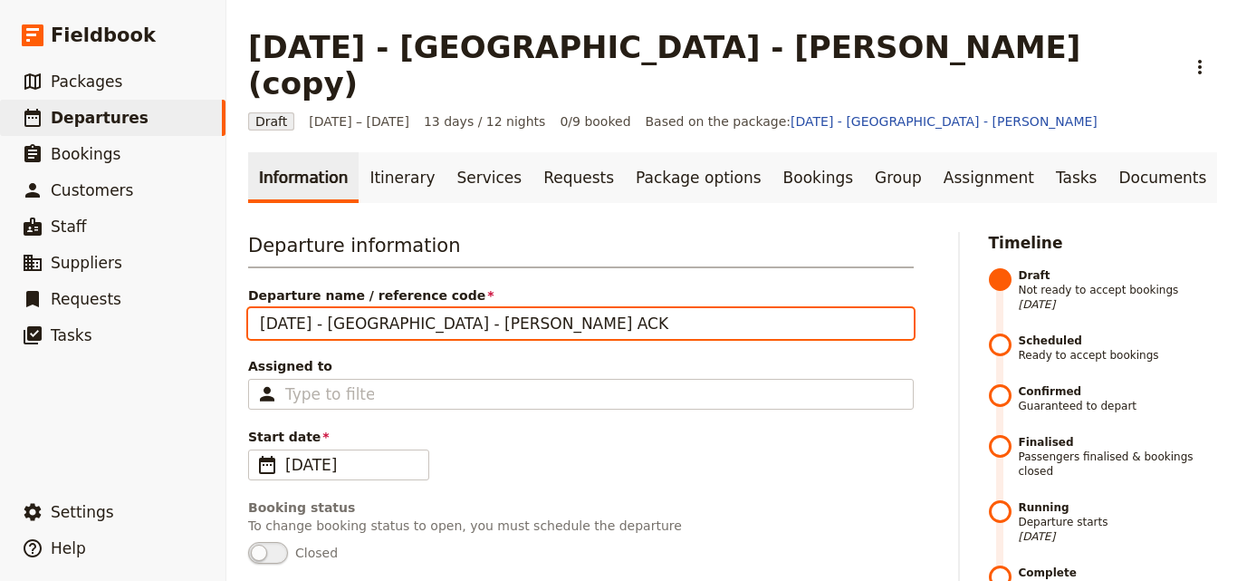
click at [505, 308] on input "[DATE] - [GEOGRAPHIC_DATA] - [PERSON_NAME] ACK" at bounding box center [581, 323] width 666 height 31
click at [402, 308] on input "[DATE] - [GEOGRAPHIC_DATA] - [PERSON_NAME] ACK" at bounding box center [581, 323] width 666 height 31
click at [395, 308] on input "[DATE] - [GEOGRAPHIC_DATA] - [PERSON_NAME] ACK" at bounding box center [581, 323] width 666 height 31
paste input "Jamo ACK"
drag, startPoint x: 436, startPoint y: 289, endPoint x: 459, endPoint y: 289, distance: 23.5
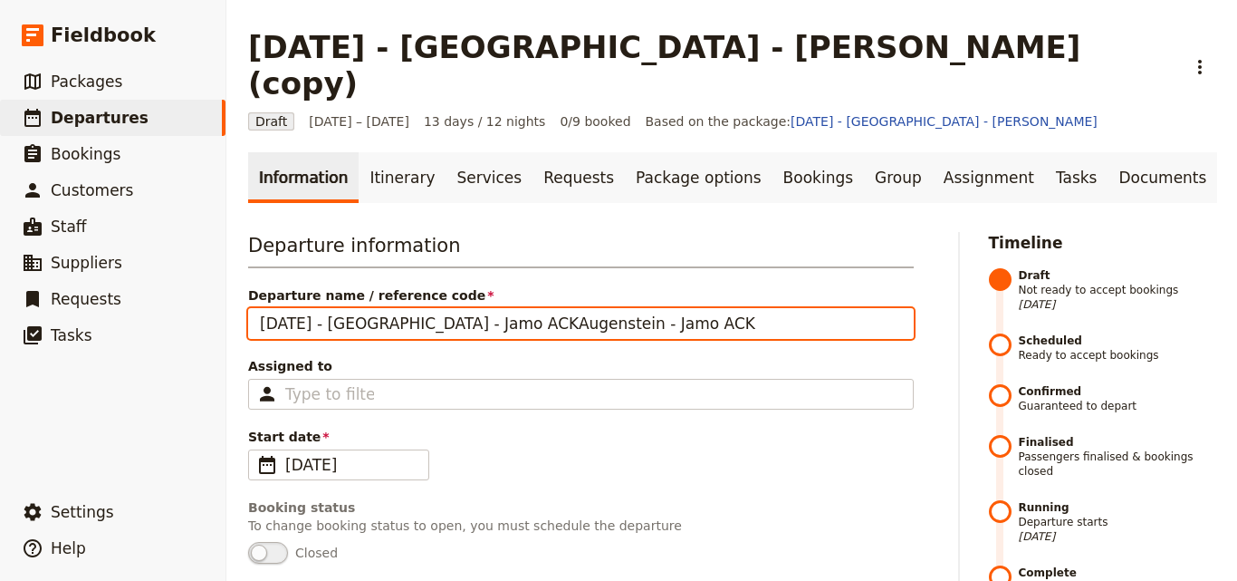
click at [459, 308] on input "[DATE] - [GEOGRAPHIC_DATA] - Jamo ACKAugenstein - Jamo ACK" at bounding box center [581, 323] width 666 height 31
click at [394, 308] on input "[DATE] - [GEOGRAPHIC_DATA] - Jamo [PERSON_NAME] ACK" at bounding box center [581, 323] width 666 height 31
drag, startPoint x: 548, startPoint y: 285, endPoint x: 673, endPoint y: 295, distance: 125.4
click at [673, 308] on input "[DATE] - [GEOGRAPHIC_DATA] - ACK Jamo [PERSON_NAME] ACK" at bounding box center [581, 323] width 666 height 31
click at [581, 308] on input "[DATE] - [GEOGRAPHIC_DATA] - ACK [PERSON_NAME]" at bounding box center [581, 323] width 666 height 31
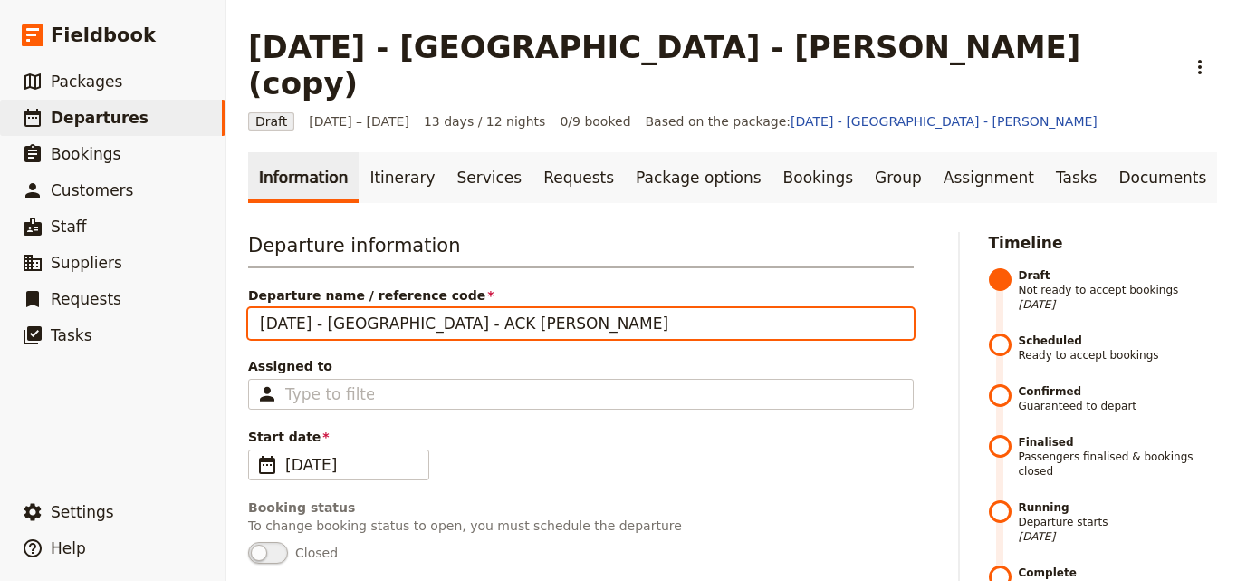
type input "[DATE] - [GEOGRAPHIC_DATA] - ACK [PERSON_NAME]"
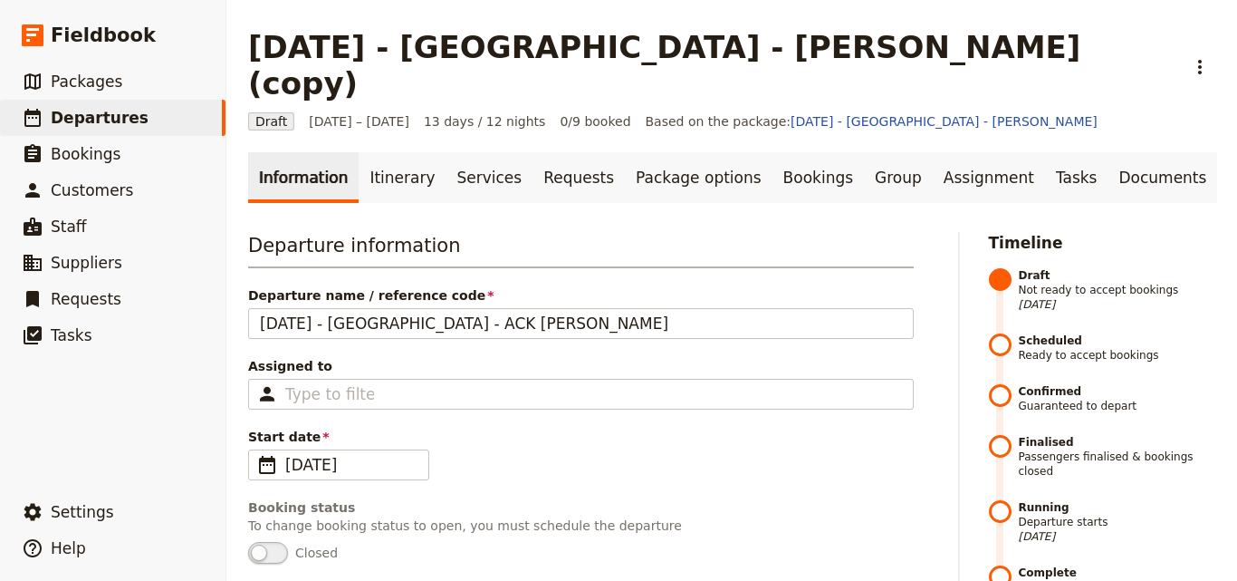
drag, startPoint x: 453, startPoint y: 293, endPoint x: 762, endPoint y: 269, distance: 309.8
click at [762, 286] on div "Departure name / reference code [DATE] - [GEOGRAPHIC_DATA] - ACK [PERSON_NAME]" at bounding box center [581, 312] width 666 height 53
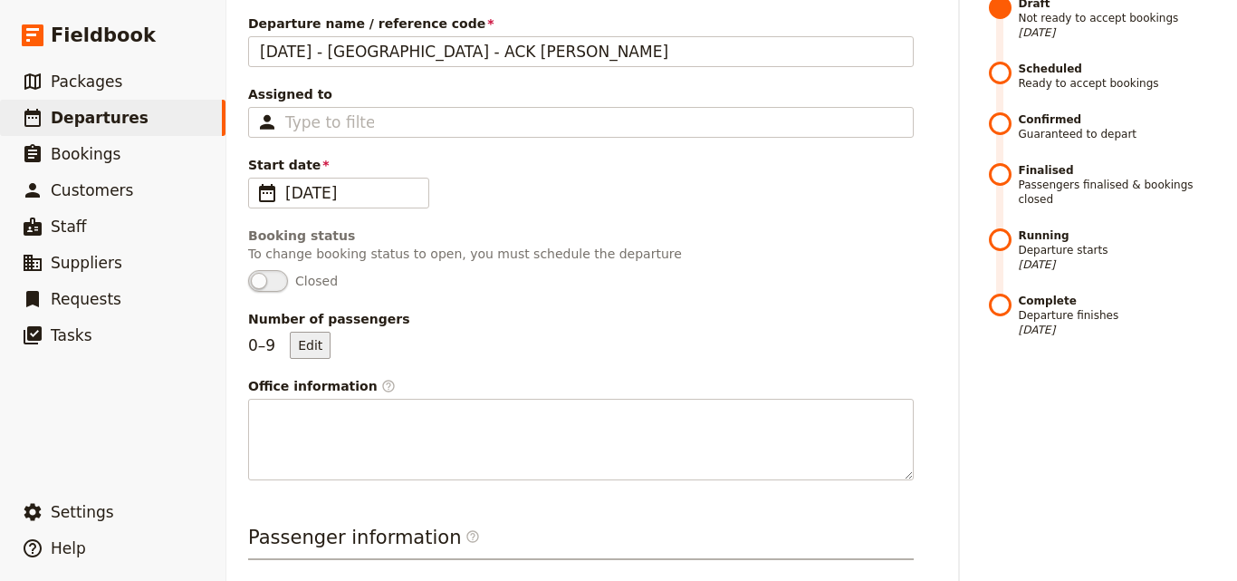
click at [298, 331] on button "Edit" at bounding box center [310, 344] width 41 height 27
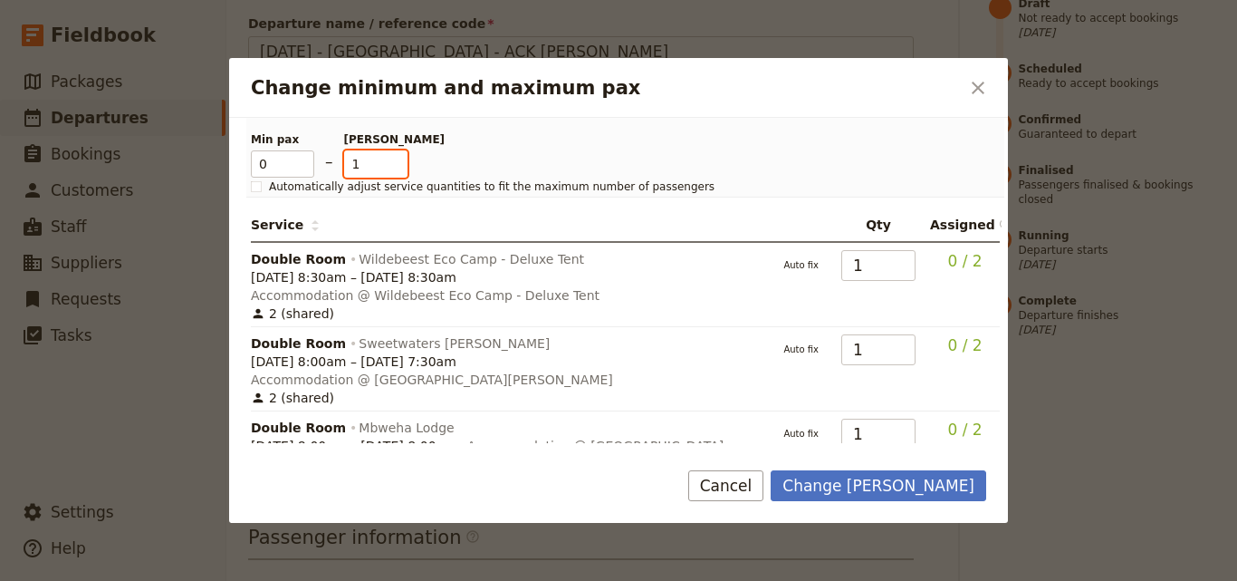
click at [400, 169] on input "0" at bounding box center [375, 163] width 63 height 27
click at [400, 160] on input "1" at bounding box center [375, 163] width 63 height 27
click at [398, 154] on input "1" at bounding box center [375, 163] width 63 height 27
type input "2"
click at [392, 158] on input "2" at bounding box center [375, 163] width 63 height 27
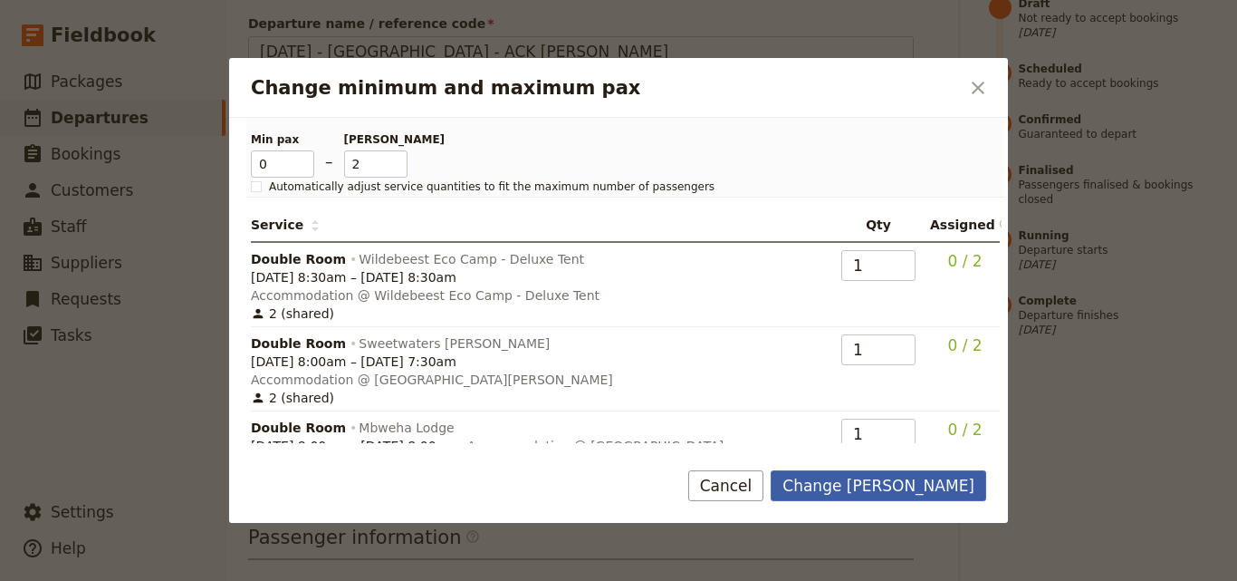
click at [873, 485] on button "Change [PERSON_NAME]" at bounding box center [879, 485] width 216 height 31
type input "[DATE] - [GEOGRAPHIC_DATA] - [PERSON_NAME] (copy)"
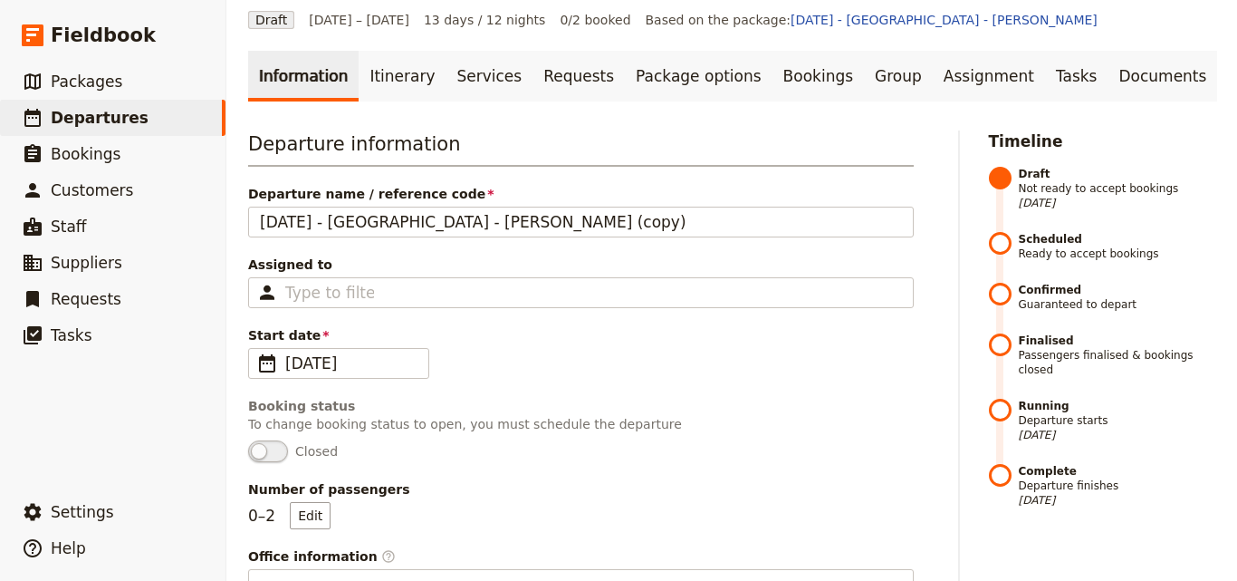
scroll to position [0, 0]
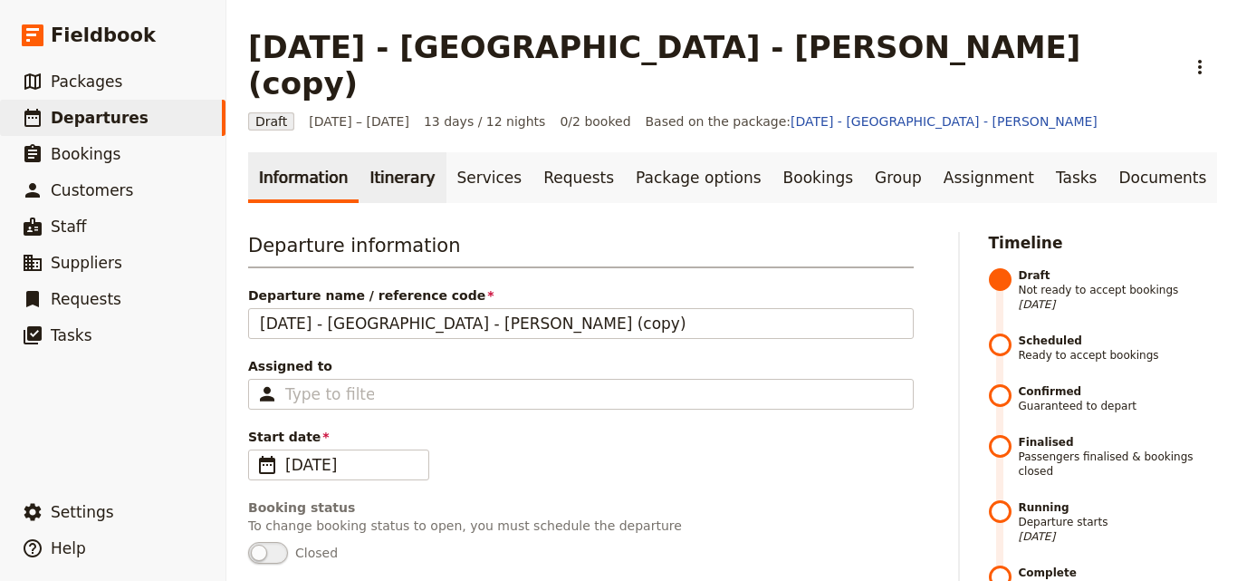
click at [386, 152] on link "Itinerary" at bounding box center [402, 177] width 87 height 51
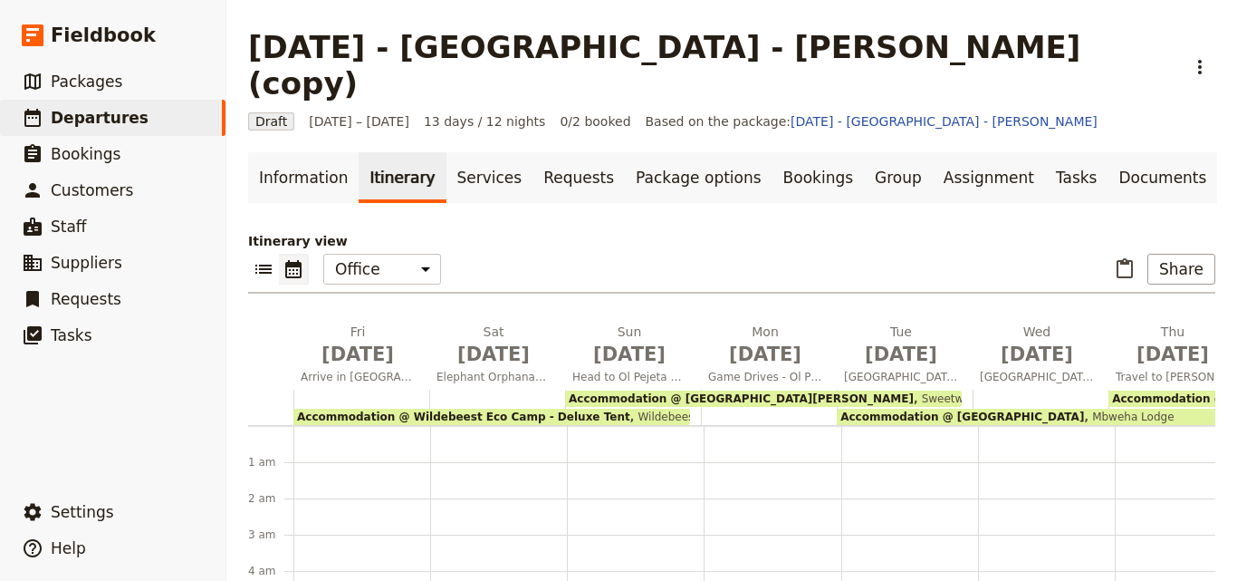
scroll to position [199, 0]
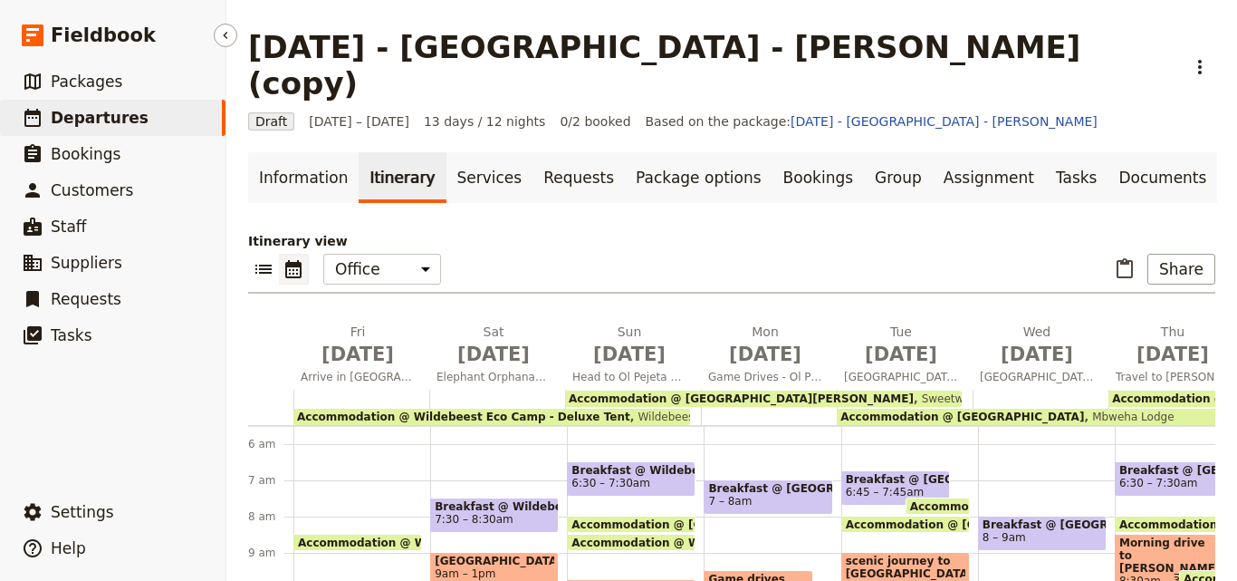
click at [134, 116] on link "​ Departures" at bounding box center [113, 118] width 226 height 36
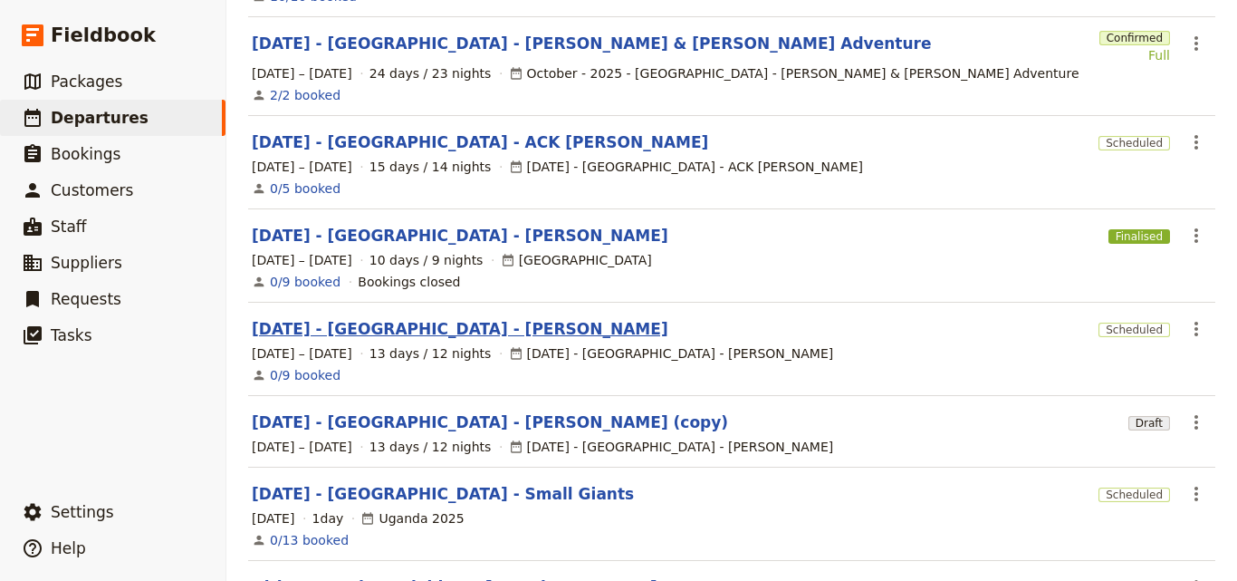
scroll to position [272, 0]
click at [423, 410] on link "[DATE] - [GEOGRAPHIC_DATA] - [PERSON_NAME] (copy)" at bounding box center [490, 421] width 476 height 22
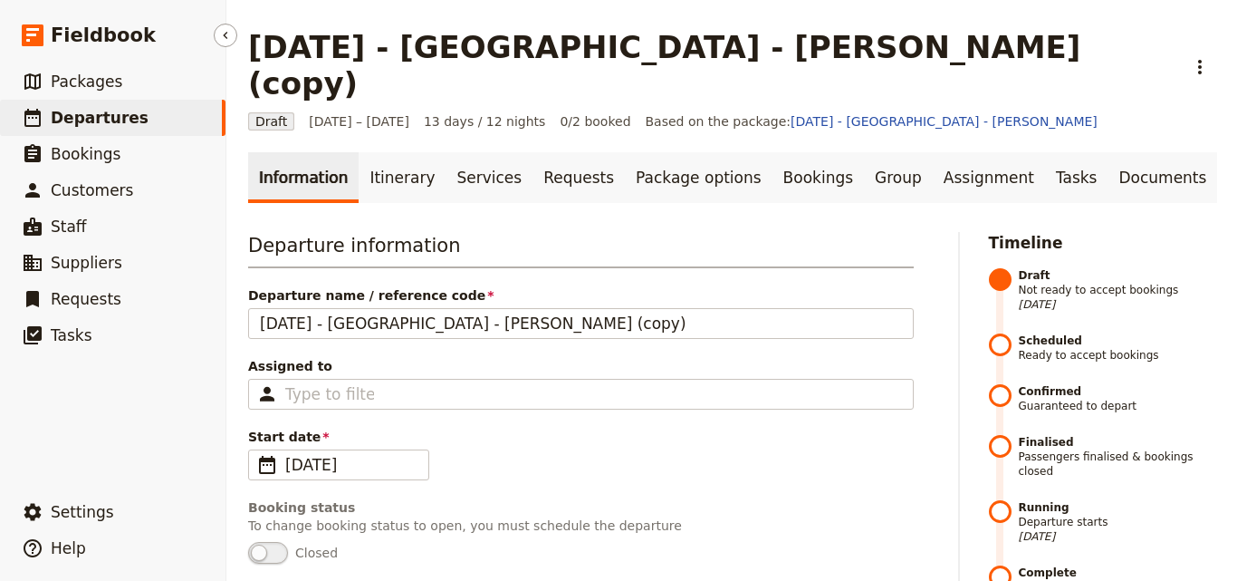
click at [147, 119] on link "​ Departures" at bounding box center [113, 118] width 226 height 36
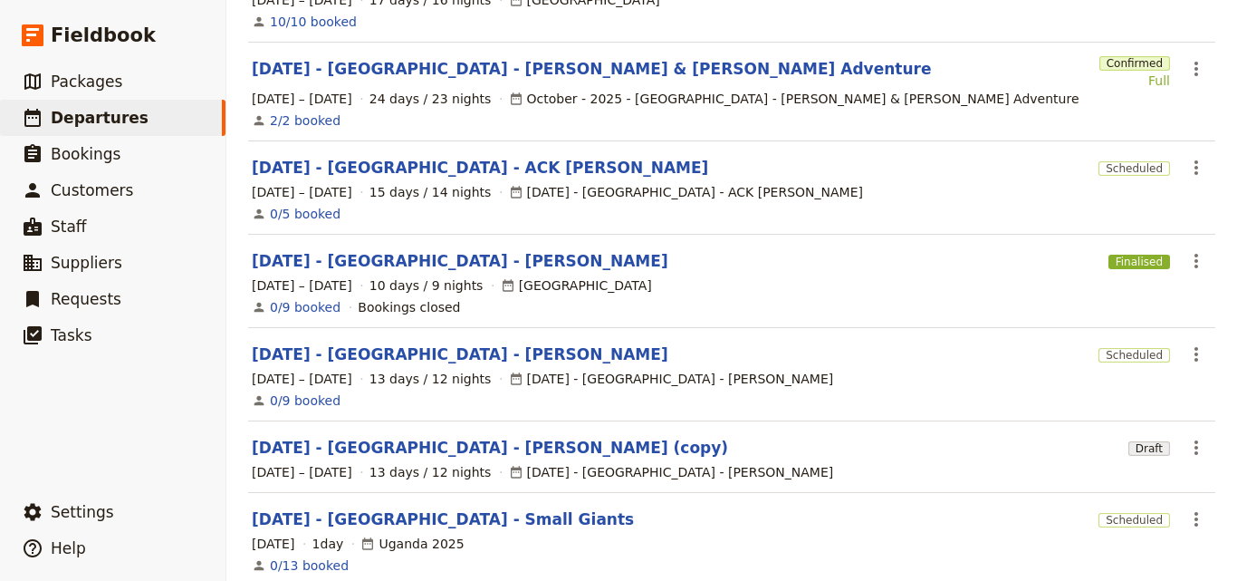
scroll to position [362, 0]
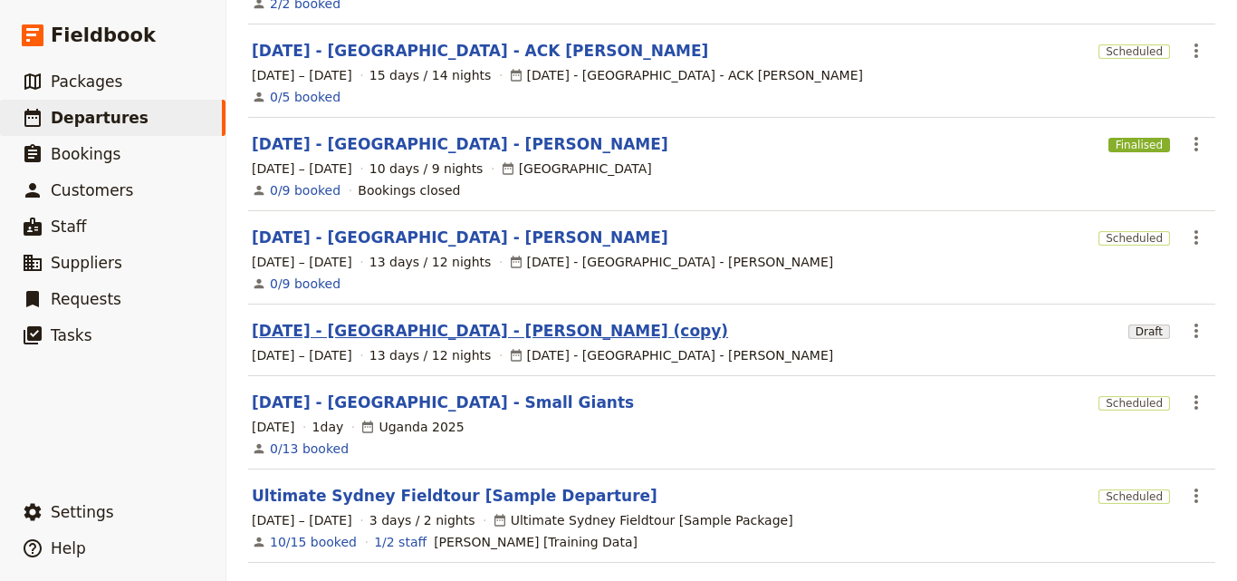
click at [445, 320] on link "[DATE] - [GEOGRAPHIC_DATA] - [PERSON_NAME] (copy)" at bounding box center [490, 331] width 476 height 22
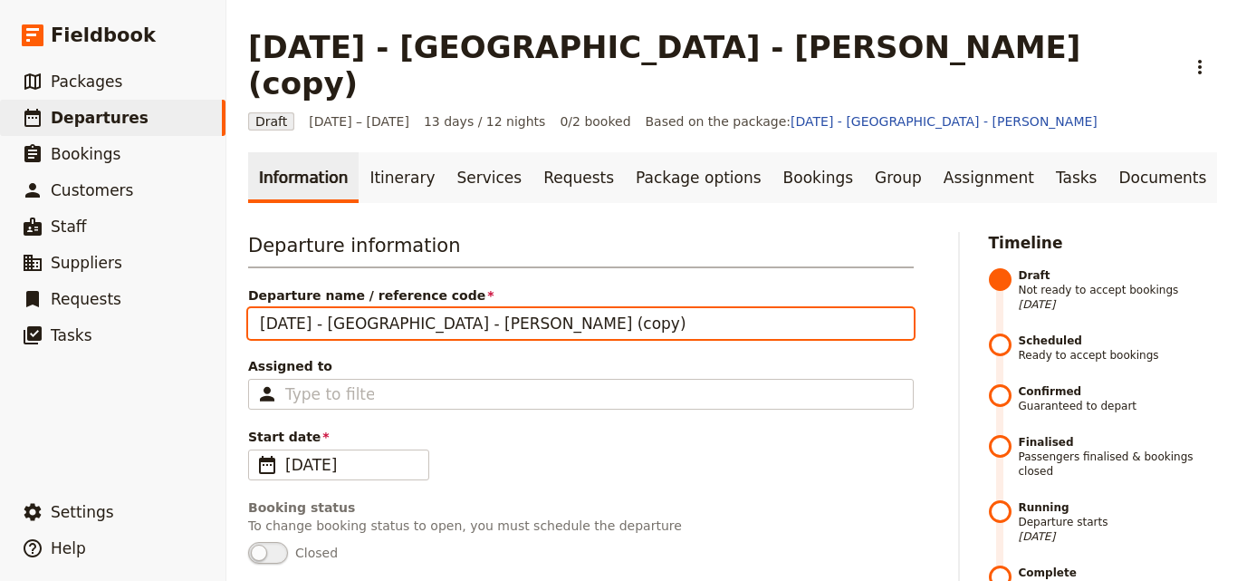
drag, startPoint x: 395, startPoint y: 287, endPoint x: 638, endPoint y: 315, distance: 244.3
click at [638, 315] on div "Departure information Departure name / reference code [DATE] - [GEOGRAPHIC_DATA…" at bounding box center [581, 492] width 666 height 520
paste input "Jamo ACK"
drag, startPoint x: 473, startPoint y: 287, endPoint x: 436, endPoint y: 293, distance: 37.5
click at [436, 308] on input "[DATE] - [GEOGRAPHIC_DATA] - Jamo ACK" at bounding box center [581, 323] width 666 height 31
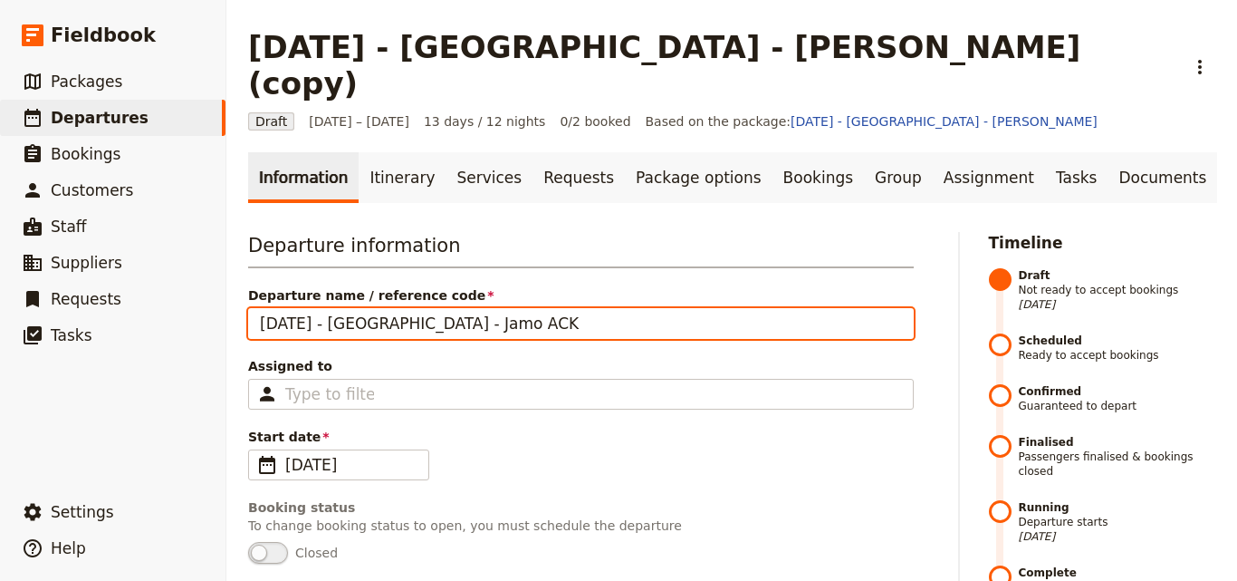
click at [403, 308] on input "[DATE] - [GEOGRAPHIC_DATA] - Jamo ACK" at bounding box center [581, 323] width 666 height 31
click at [395, 308] on input "[DATE] - [GEOGRAPHIC_DATA] - Jamo ACK" at bounding box center [581, 323] width 666 height 31
paste input "ACK"
click at [516, 308] on input "[DATE] - [GEOGRAPHIC_DATA] - ACK Jamo ACK" at bounding box center [581, 323] width 666 height 31
paste input "[PERSON_NAME]"
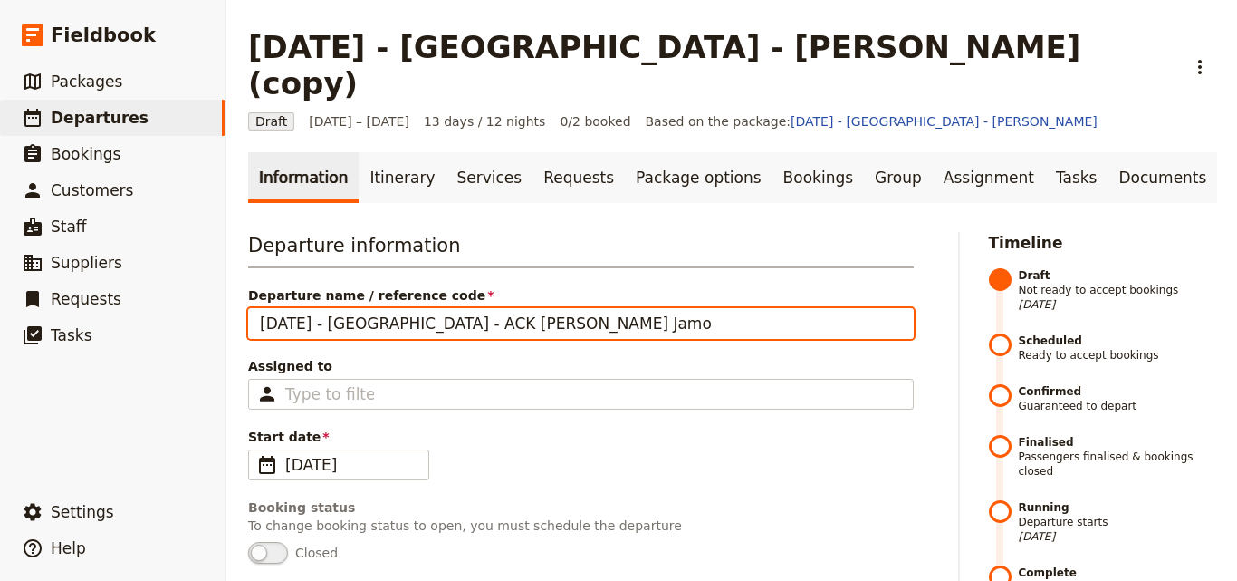
click at [571, 308] on input "[DATE] - [GEOGRAPHIC_DATA] - ACK [PERSON_NAME] Jamo" at bounding box center [581, 323] width 666 height 31
drag, startPoint x: 469, startPoint y: 291, endPoint x: 746, endPoint y: 285, distance: 277.2
click at [746, 308] on input "[DATE] - [GEOGRAPHIC_DATA] - ACK [PERSON_NAME] Jamo" at bounding box center [581, 323] width 666 height 31
click at [510, 308] on input "[DATE] - [GEOGRAPHIC_DATA] - ACK [PERSON_NAME] Jamo" at bounding box center [581, 323] width 666 height 31
click at [619, 308] on input "[DATE] - [GEOGRAPHIC_DATA] - ACK [PERSON_NAME] Jamo" at bounding box center [581, 323] width 666 height 31
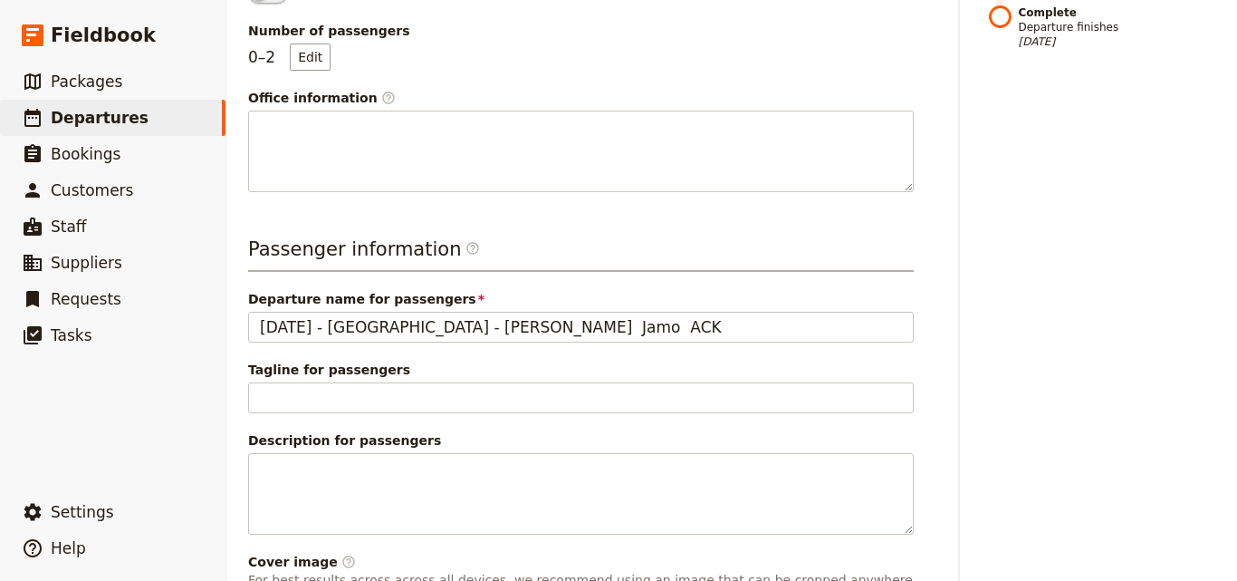
scroll to position [673, 0]
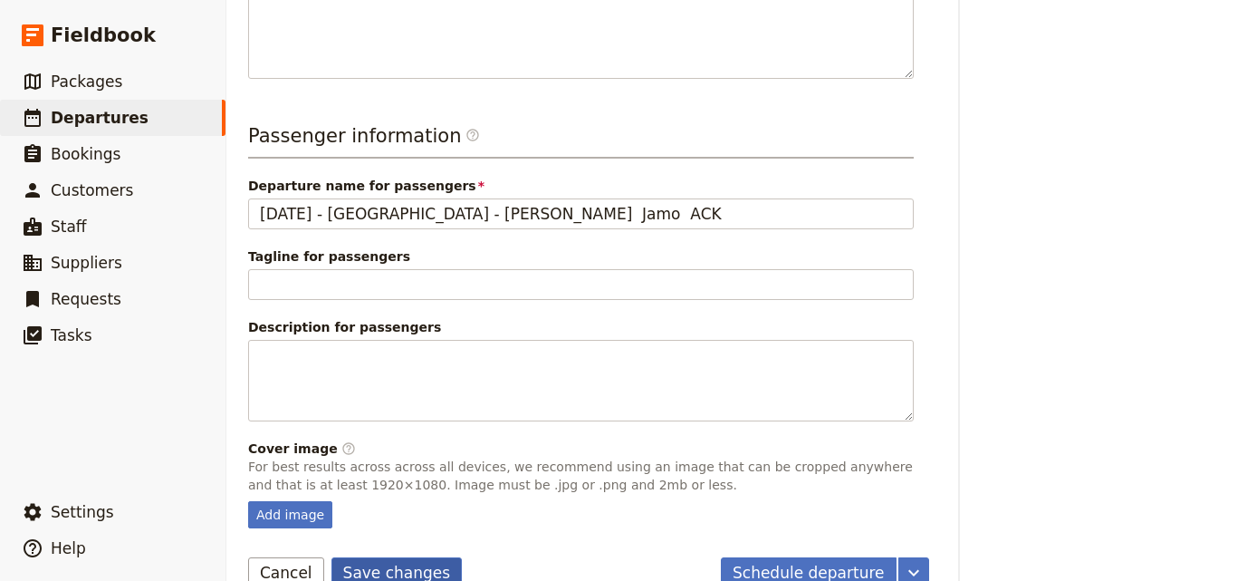
type input "[DATE] - [GEOGRAPHIC_DATA] - ACK [PERSON_NAME] Jamo"
click at [397, 557] on button "Save changes" at bounding box center [396, 572] width 131 height 31
click at [59, 119] on span "Departures" at bounding box center [100, 118] width 98 height 18
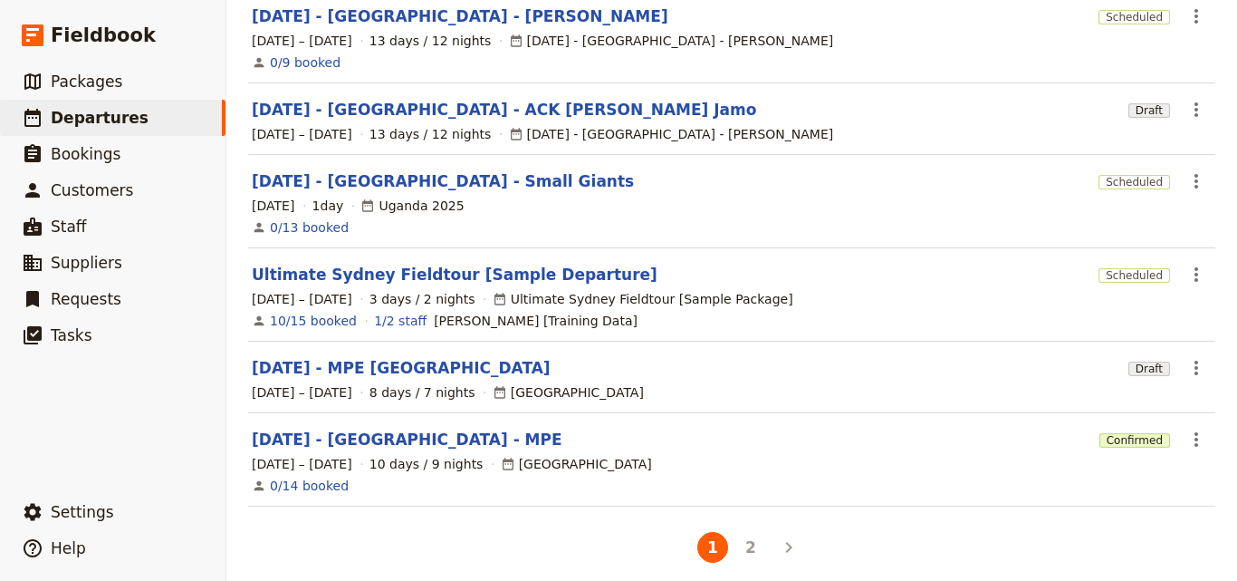
scroll to position [312, 0]
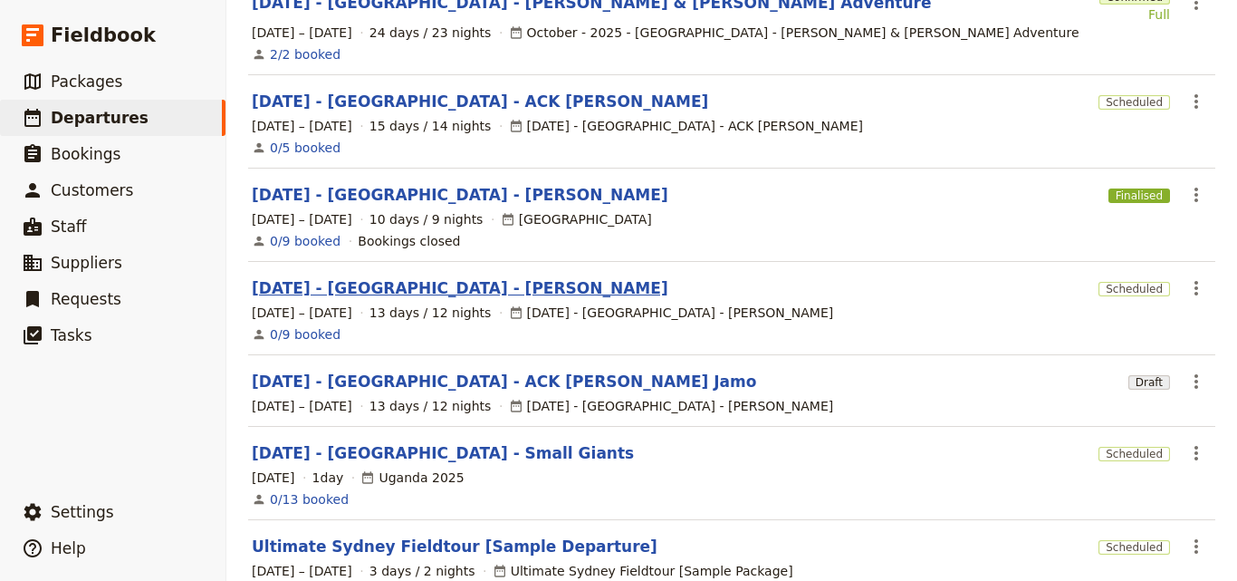
click at [461, 277] on link "[DATE] - [GEOGRAPHIC_DATA] - [PERSON_NAME]" at bounding box center [460, 288] width 417 height 22
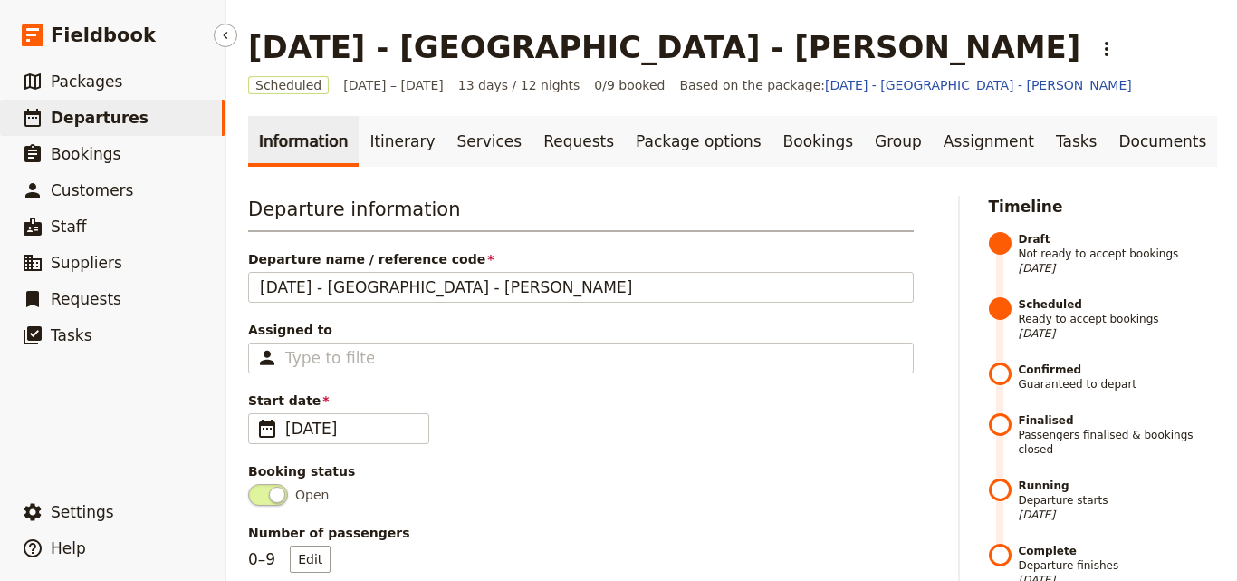
click at [199, 116] on link "​ Departures" at bounding box center [113, 118] width 226 height 36
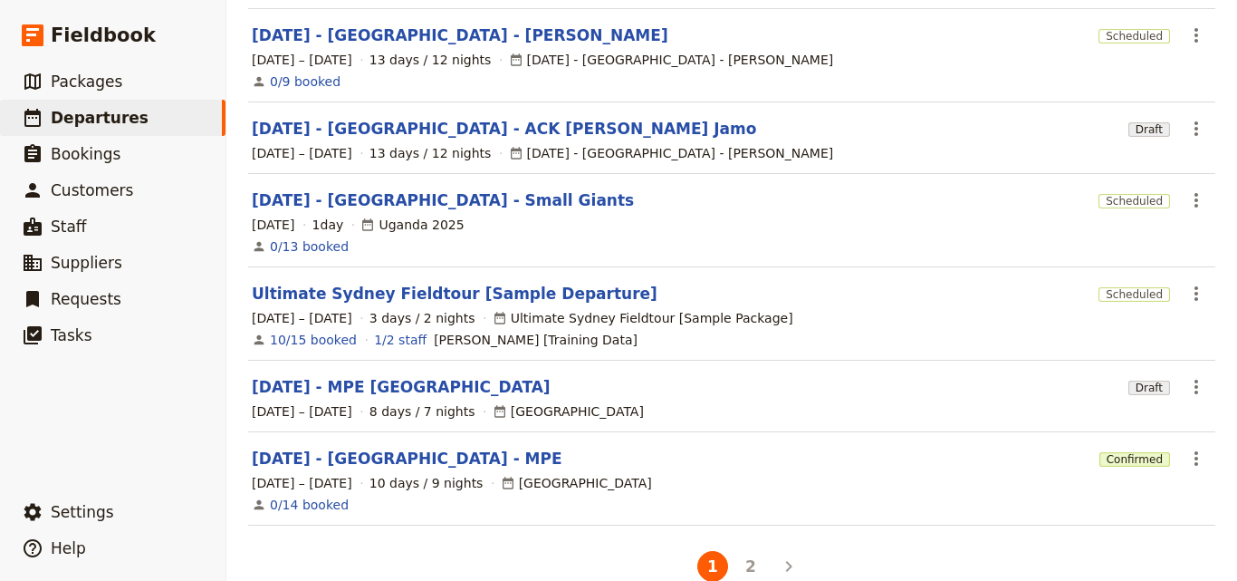
scroll to position [583, 0]
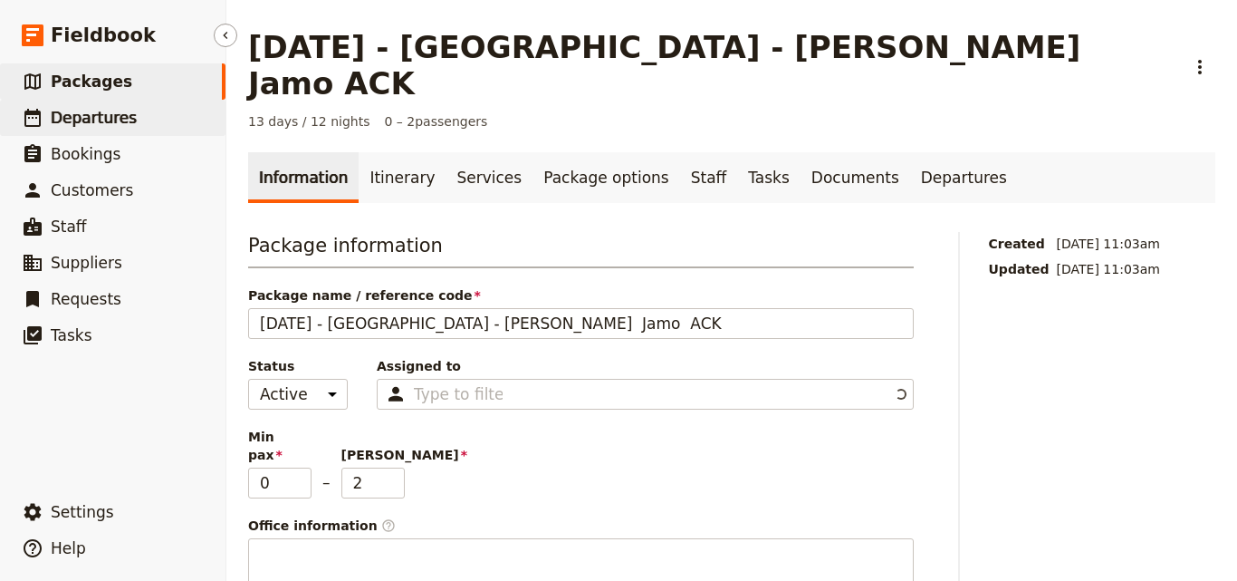
click at [130, 120] on link "​ Departures" at bounding box center [113, 118] width 226 height 36
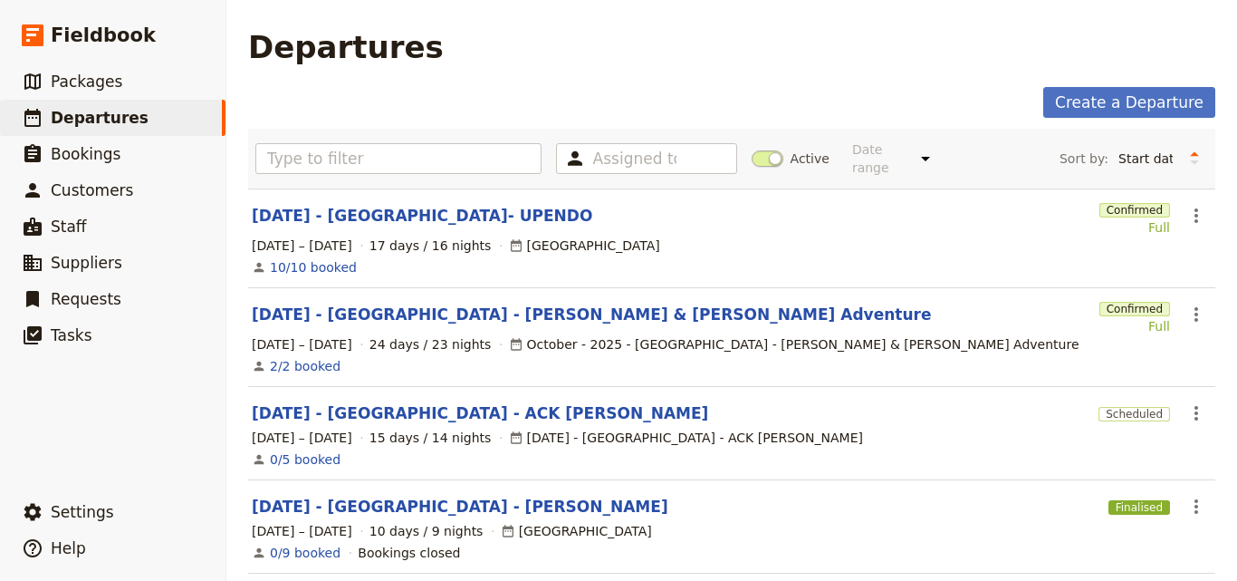
scroll to position [181, 0]
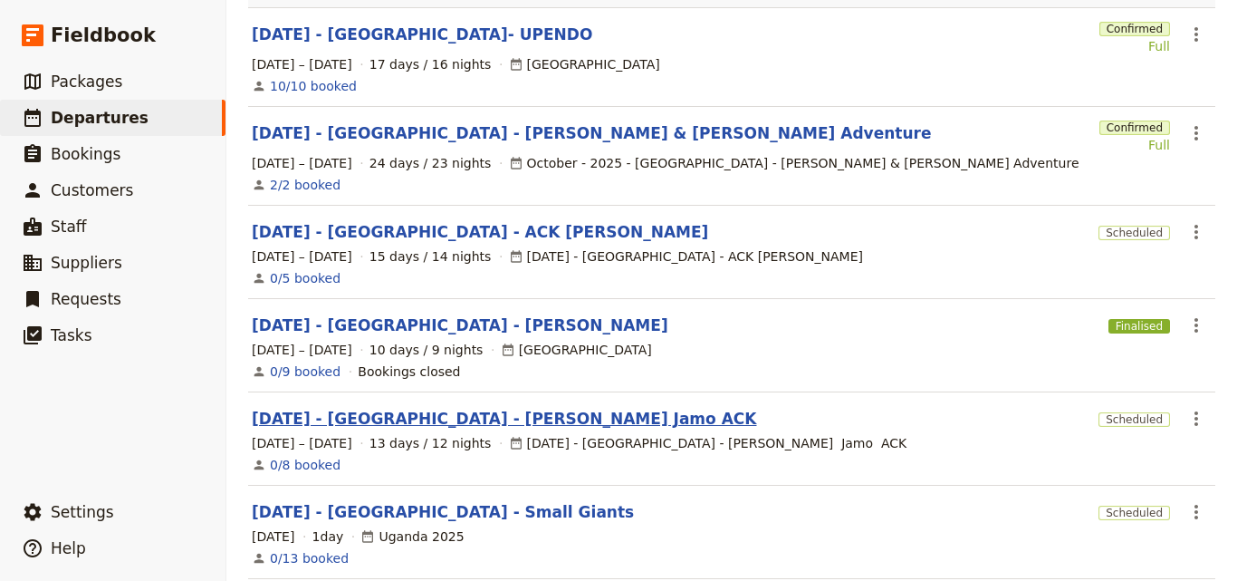
click at [434, 408] on link "[DATE] - [GEOGRAPHIC_DATA] - [PERSON_NAME] Jamo ACK" at bounding box center [504, 419] width 504 height 22
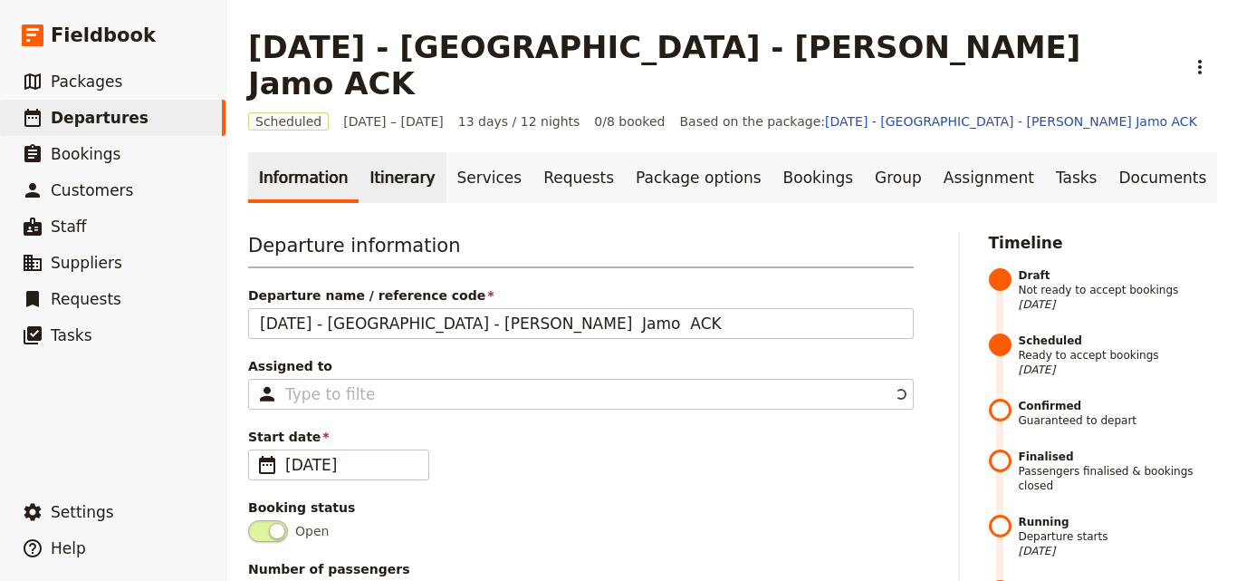
click at [396, 152] on link "Itinerary" at bounding box center [402, 177] width 87 height 51
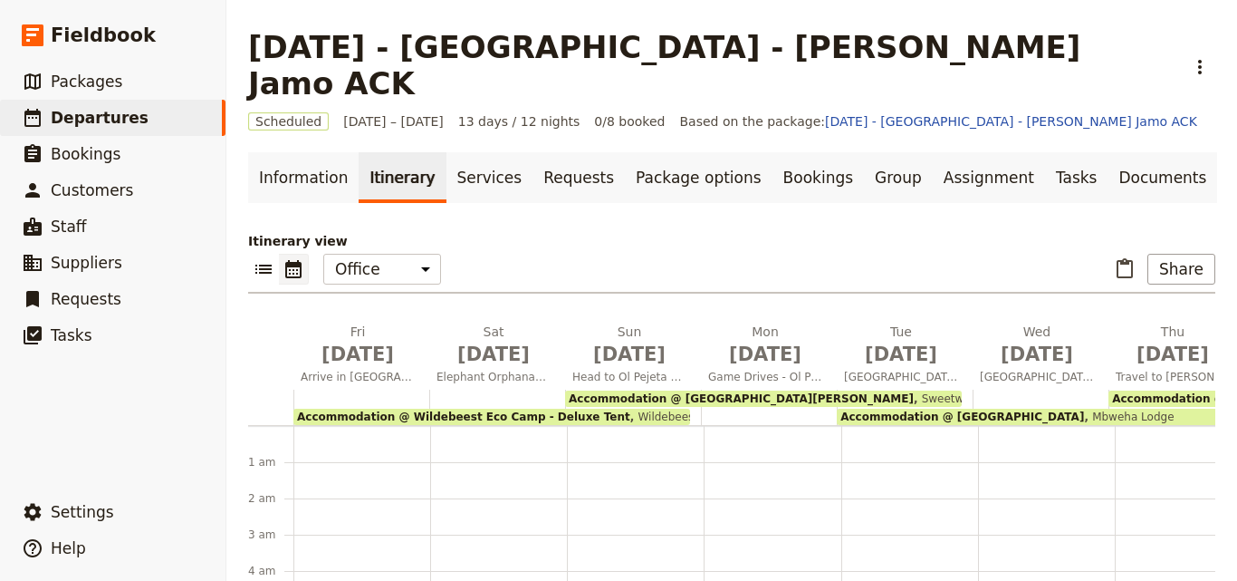
scroll to position [199, 0]
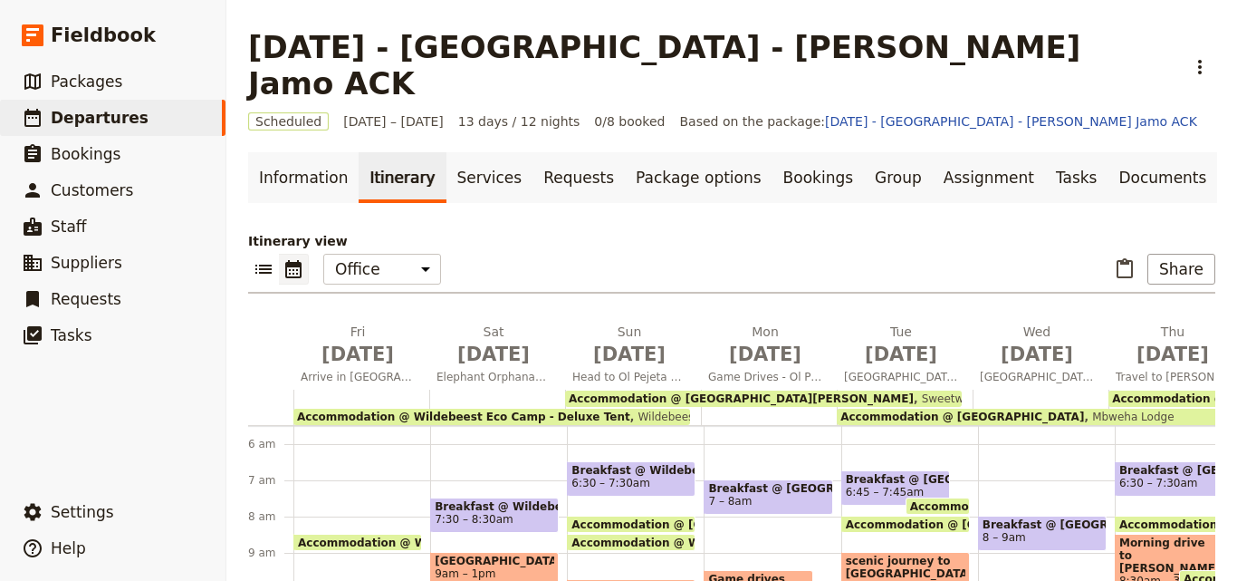
click at [163, 117] on link "​ Departures" at bounding box center [113, 118] width 226 height 36
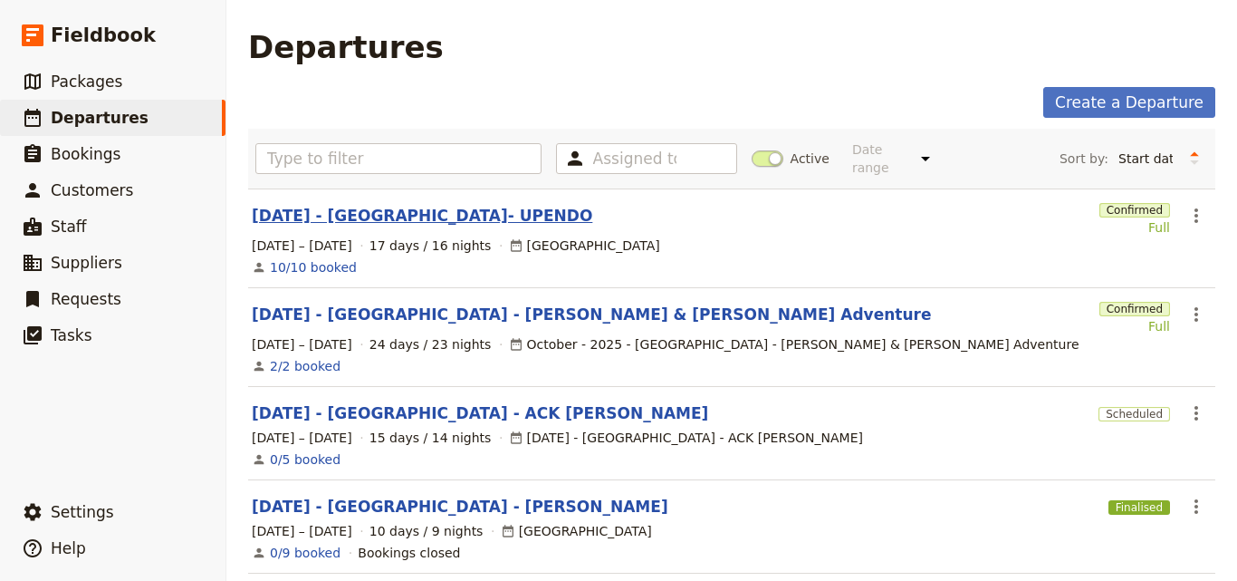
click at [444, 205] on link "[DATE] - [GEOGRAPHIC_DATA]- UPENDO" at bounding box center [422, 216] width 341 height 22
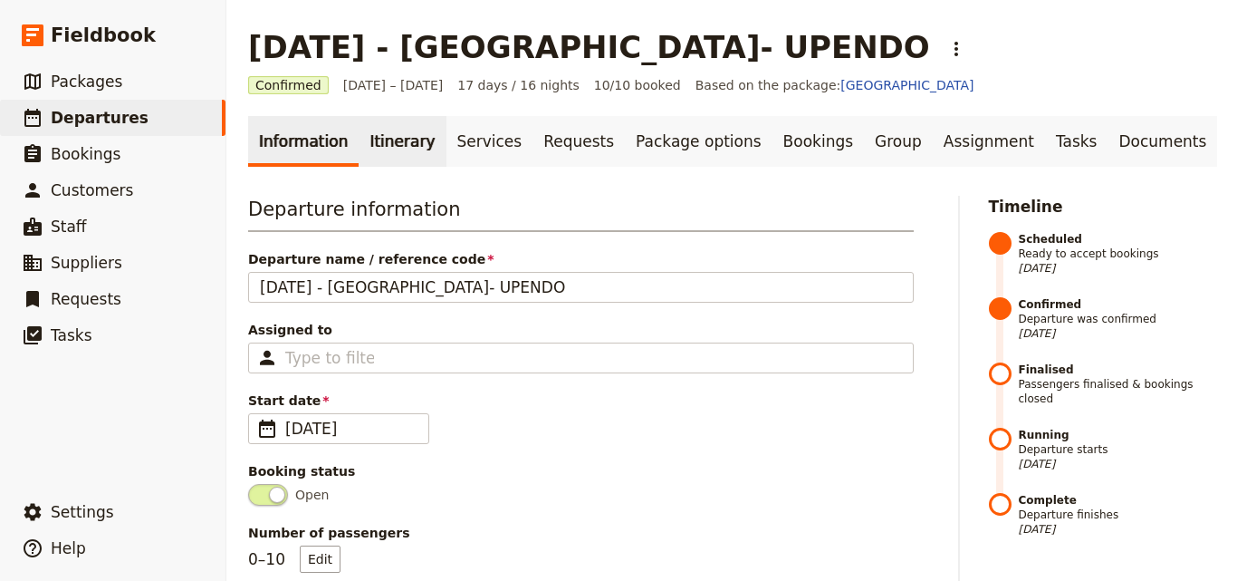
click at [367, 139] on link "Itinerary" at bounding box center [402, 141] width 87 height 51
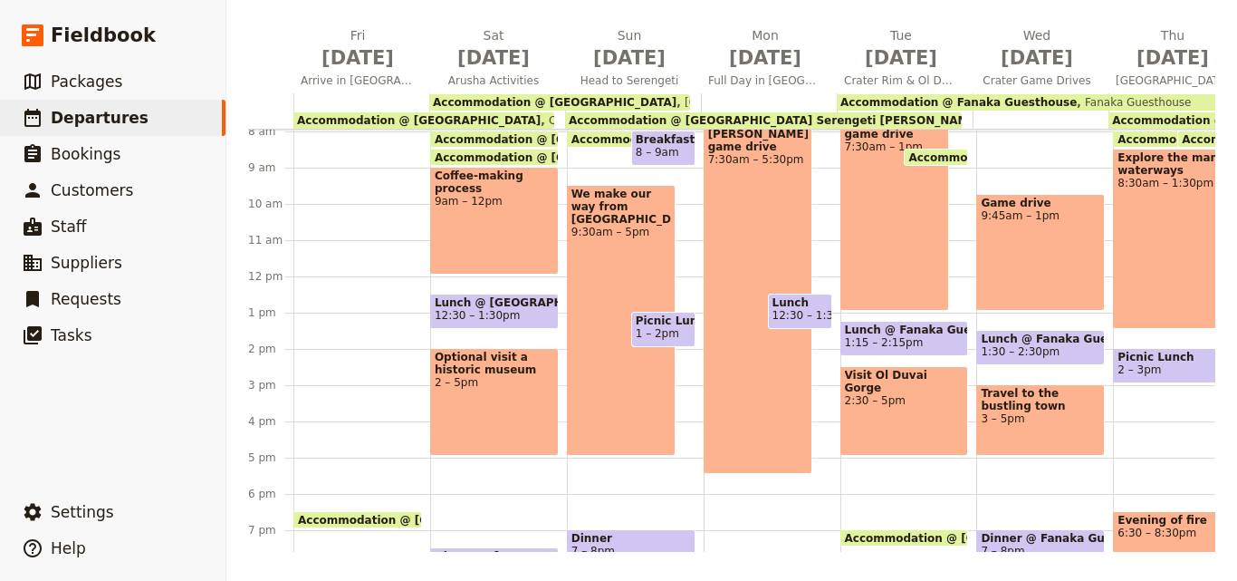
scroll to position [290, 0]
